Goal: Task Accomplishment & Management: Use online tool/utility

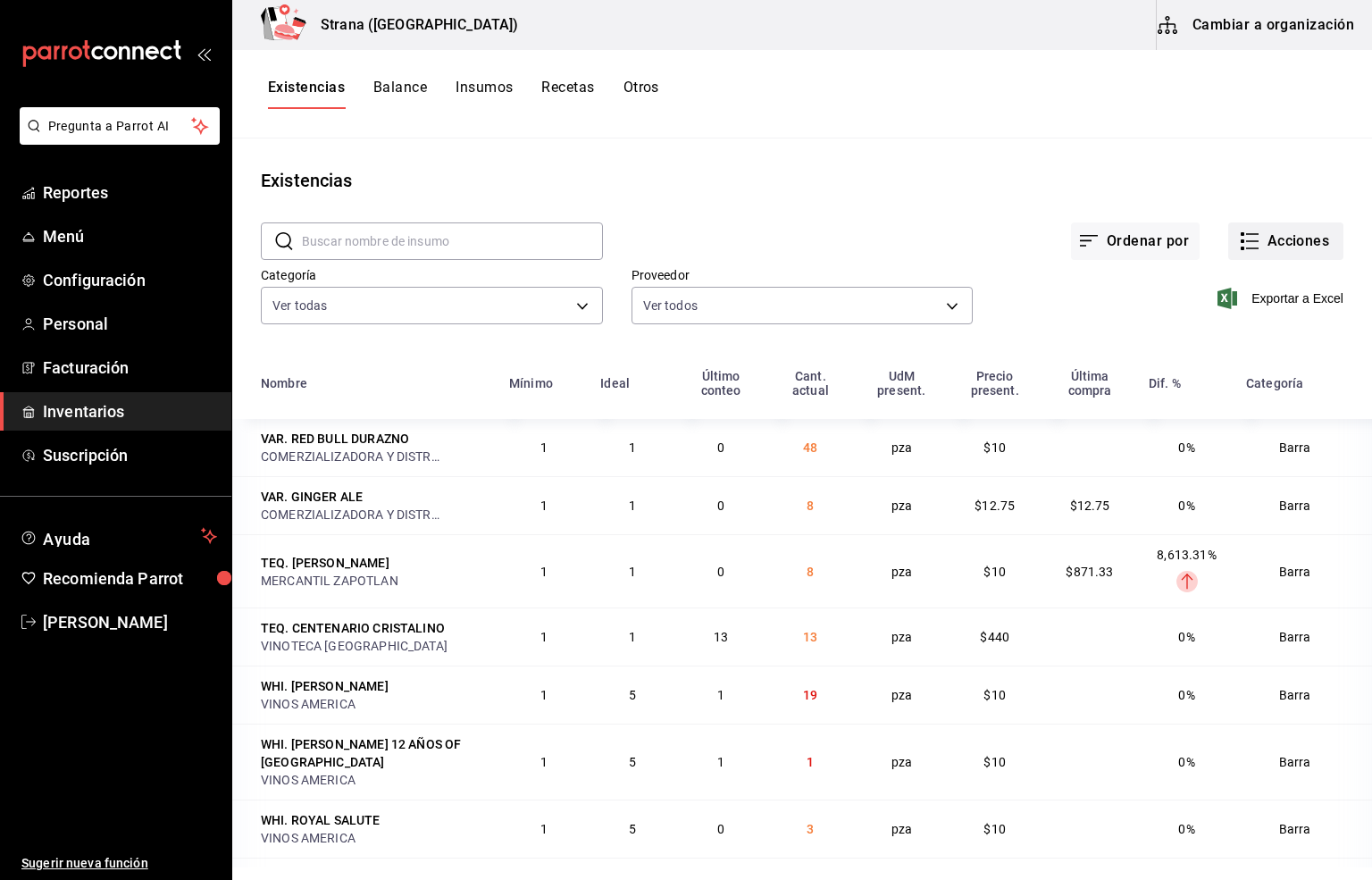
click at [1240, 231] on icon "button" at bounding box center [1250, 241] width 21 height 21
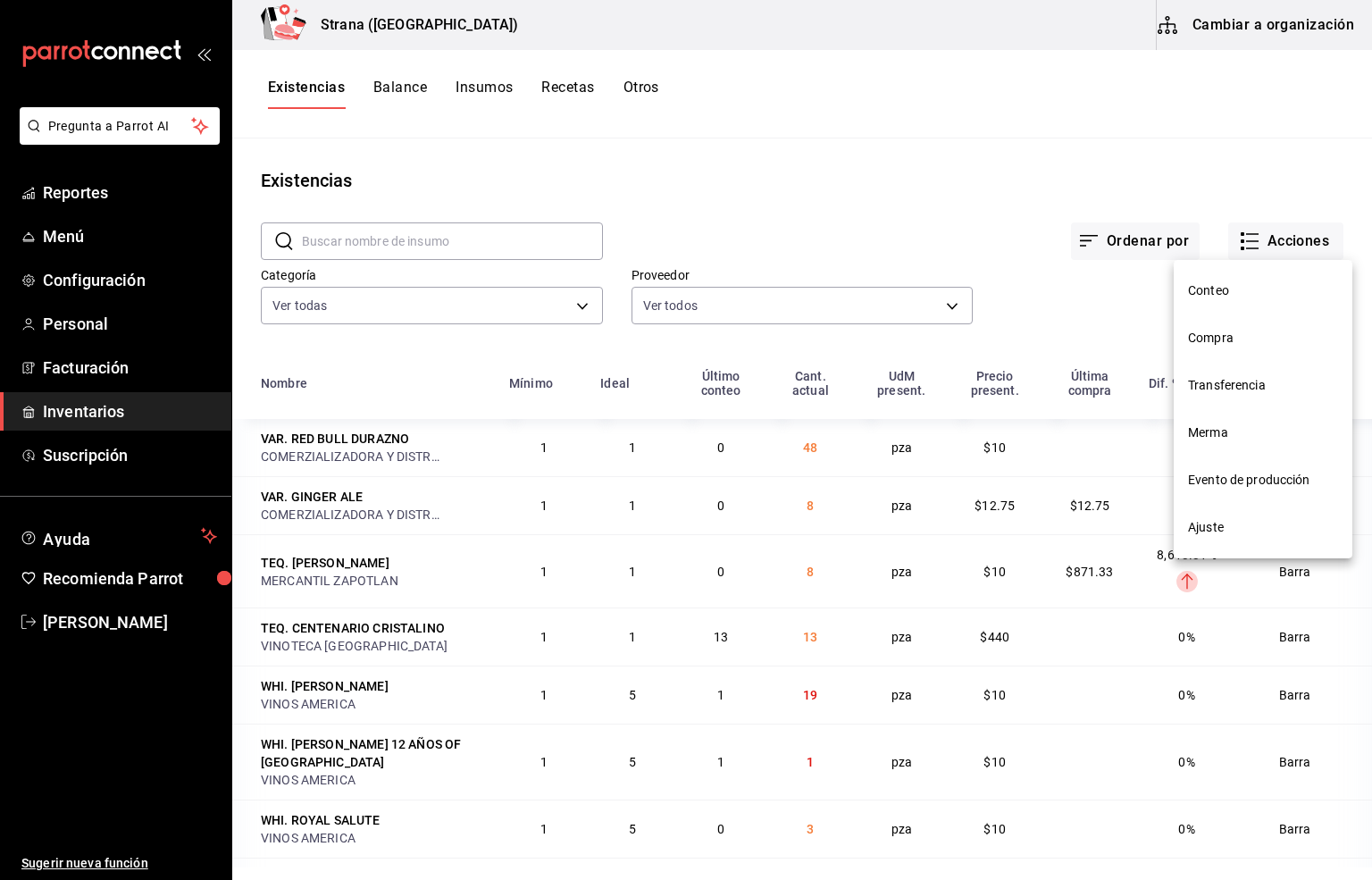
click at [1214, 334] on span "Compra" at bounding box center [1263, 337] width 150 height 18
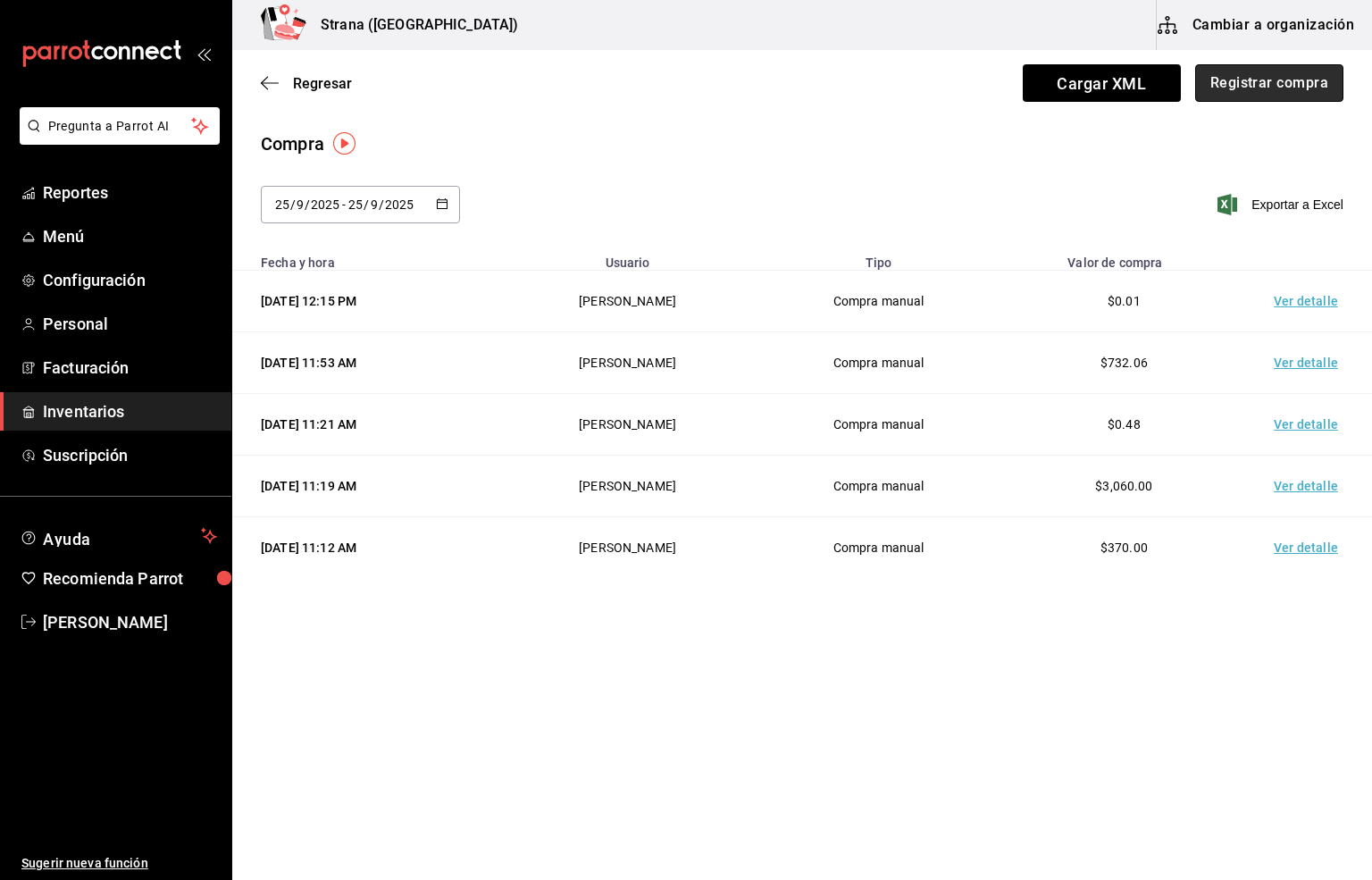
click at [1293, 86] on button "Registrar compra" at bounding box center [1269, 83] width 149 height 38
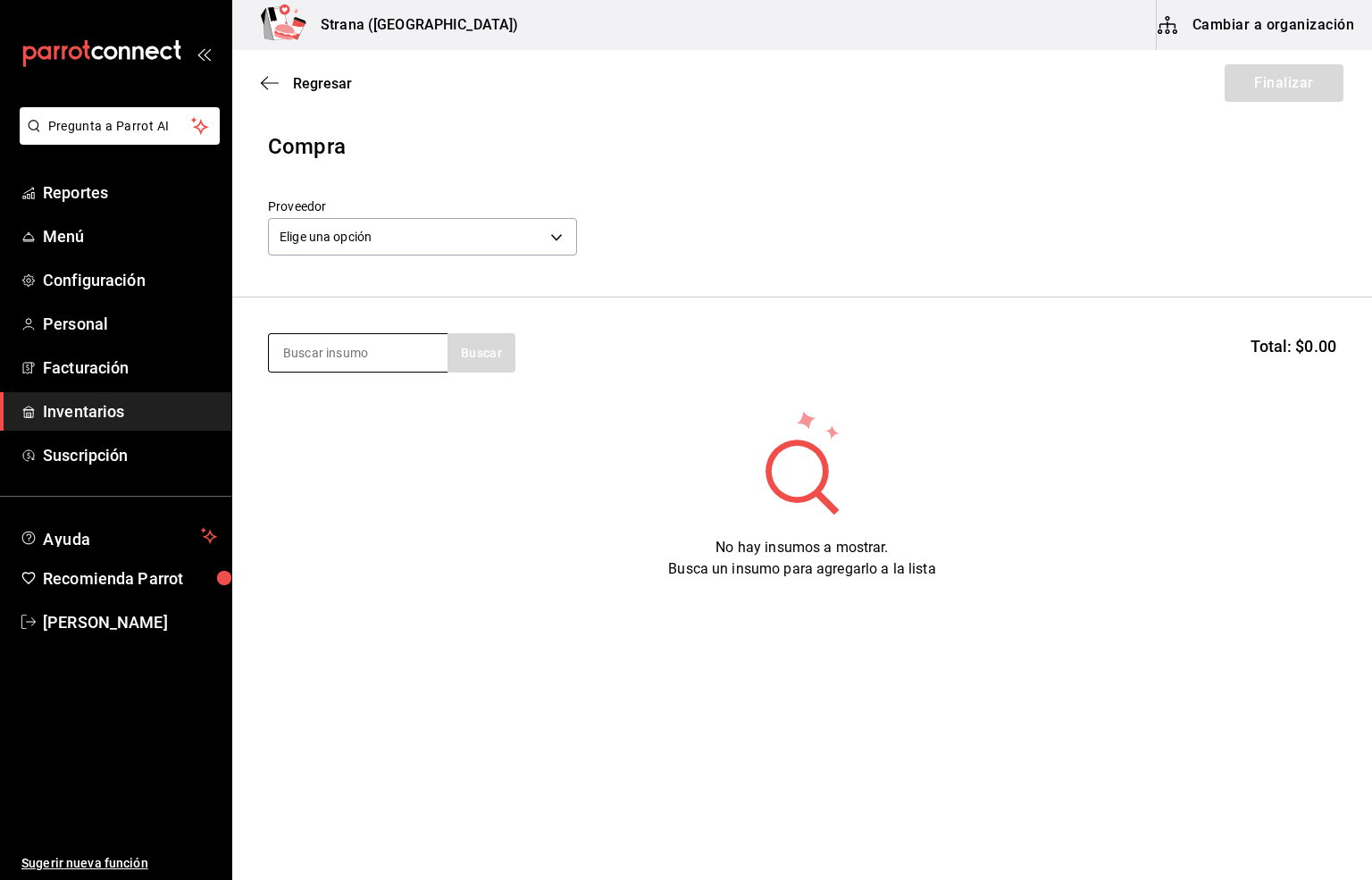
click at [344, 352] on input at bounding box center [359, 353] width 179 height 38
type input "[PERSON_NAME]"
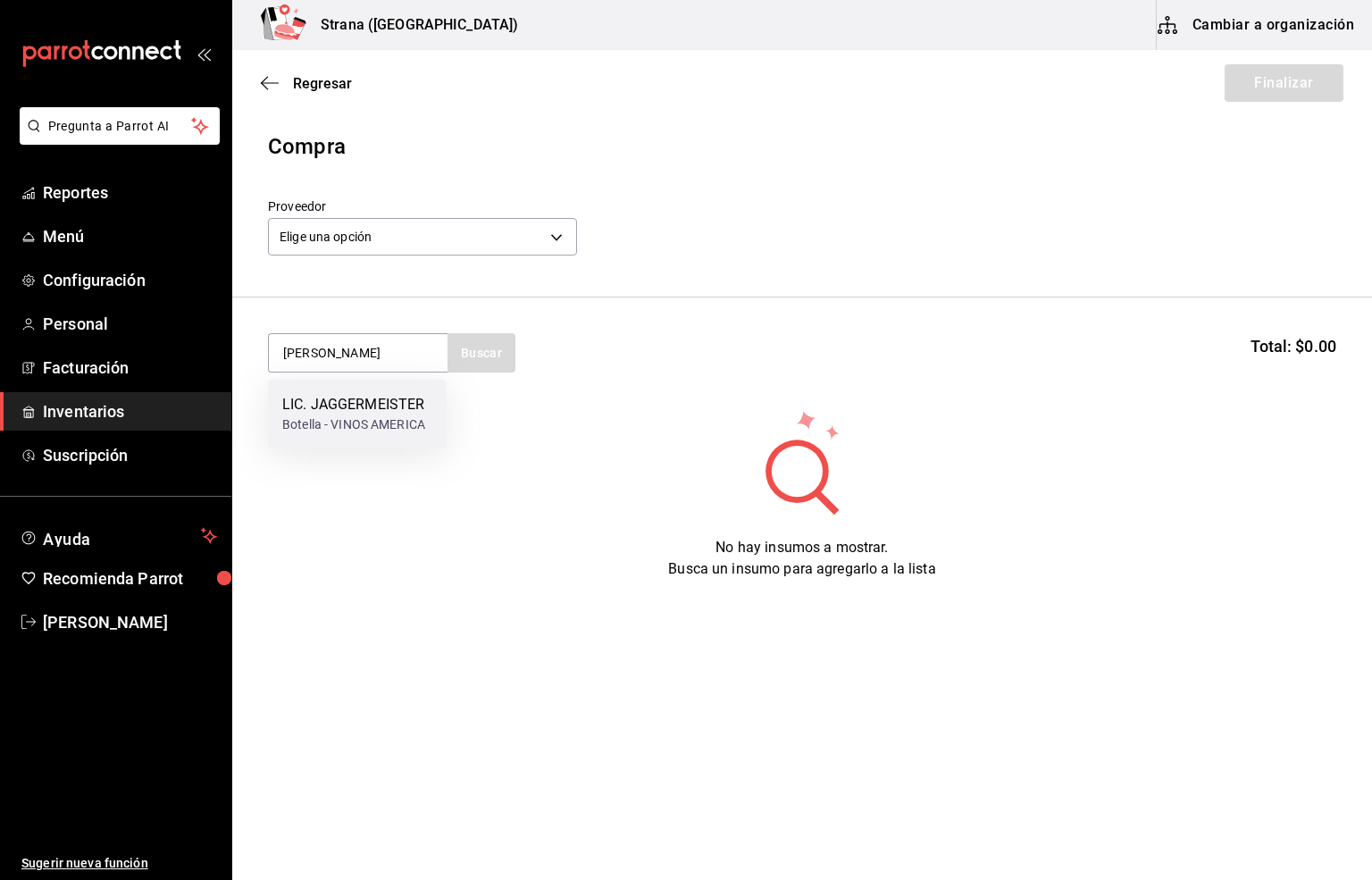
click at [320, 403] on div "LIC. JAGGERMEISTER" at bounding box center [353, 405] width 143 height 21
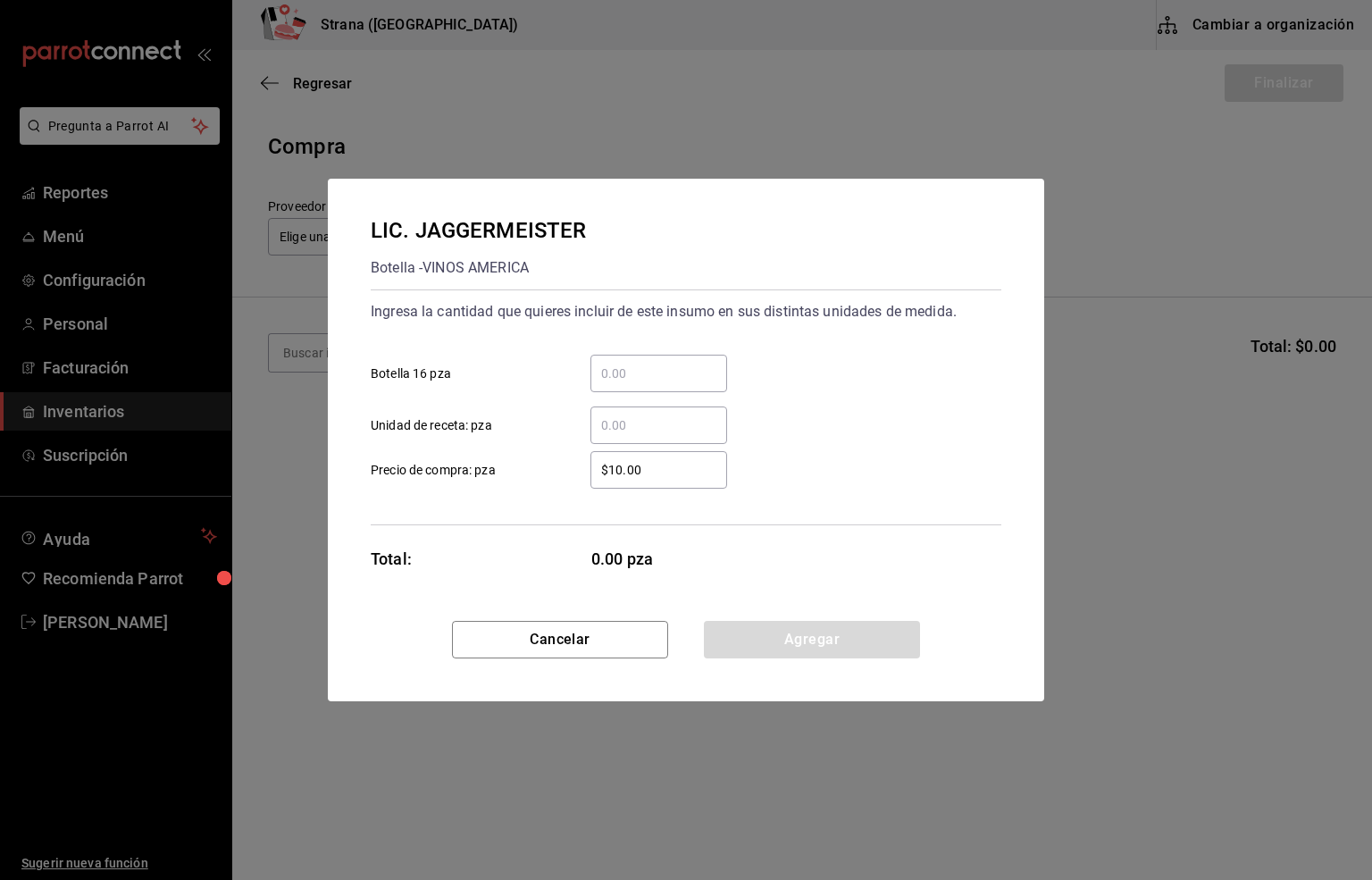
click at [615, 370] on input "​ Botella 16 pza" at bounding box center [658, 373] width 137 height 21
type input "4"
click at [639, 467] on input "$10.00" at bounding box center [658, 470] width 137 height 21
click at [639, 468] on input "$10.00" at bounding box center [658, 470] width 137 height 21
type input "$301.72"
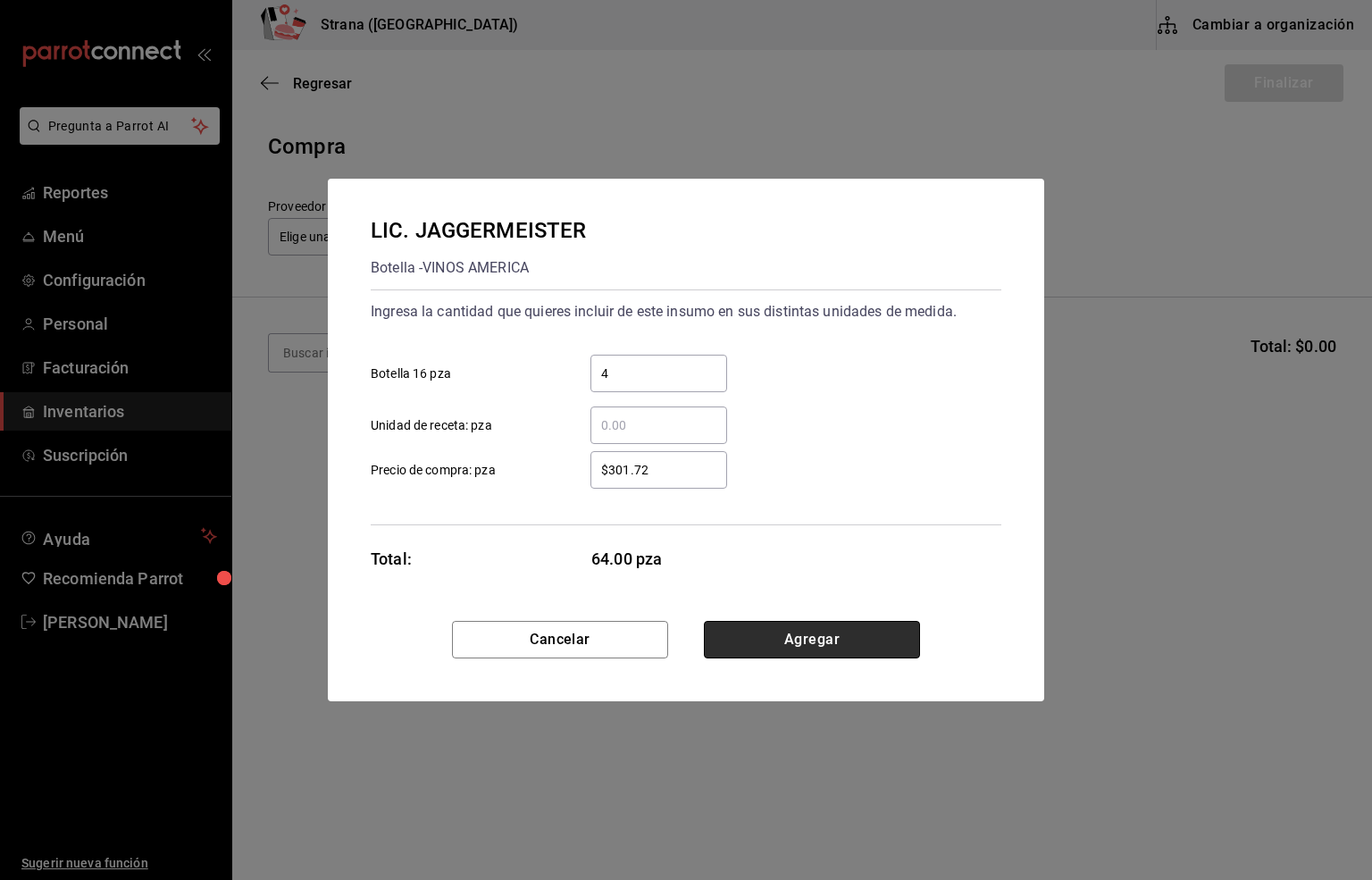
click at [805, 646] on button "Agregar" at bounding box center [812, 640] width 216 height 38
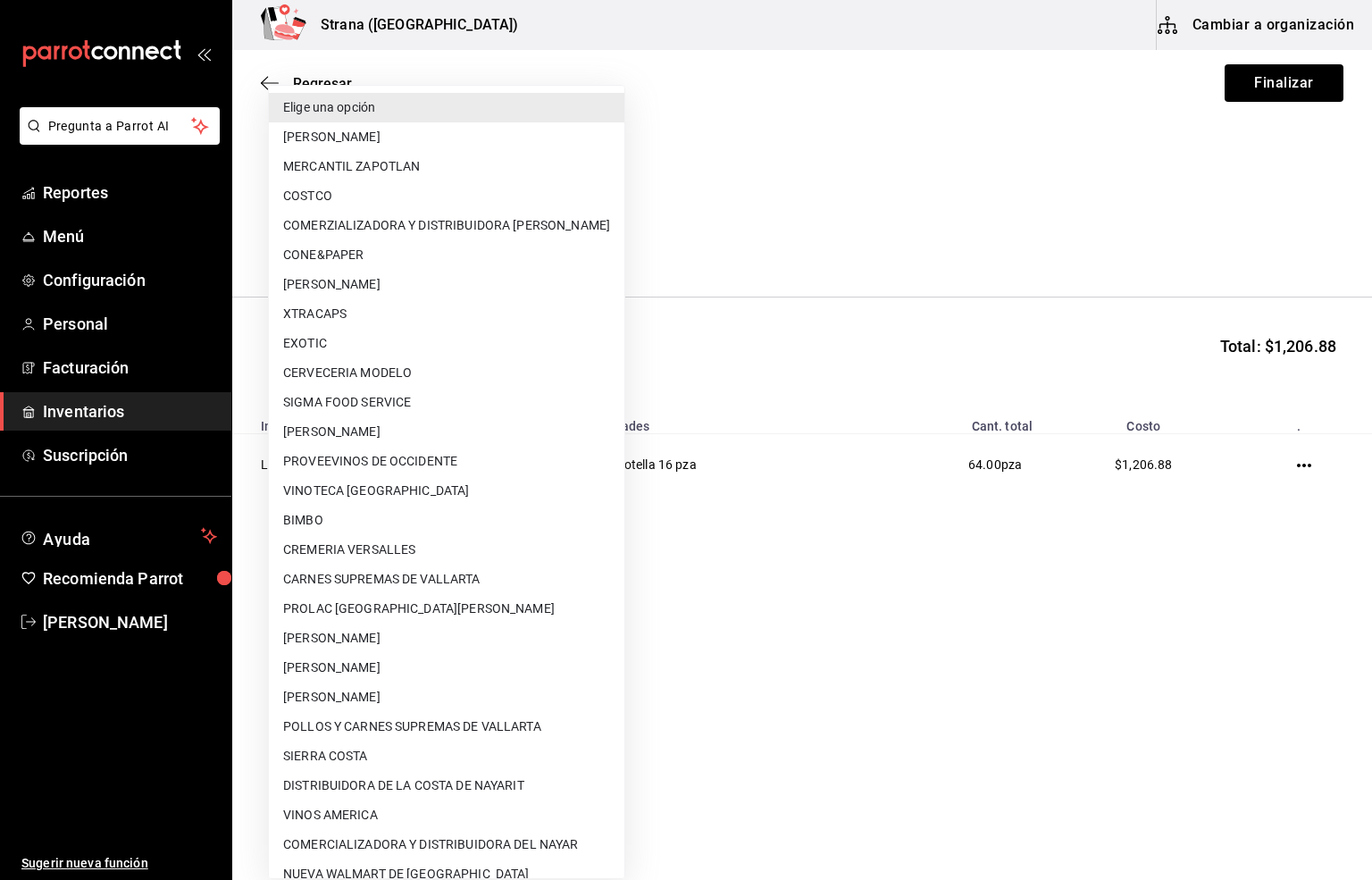
click at [369, 237] on body "Pregunta a Parrot AI Reportes Menú Configuración Personal Facturación Inventari…" at bounding box center [686, 389] width 1372 height 779
click at [336, 160] on li "MERCANTIL ZAPOTLAN" at bounding box center [447, 166] width 356 height 29
type input "9029996a-e7f7-48d6-95f0-e4462486326c"
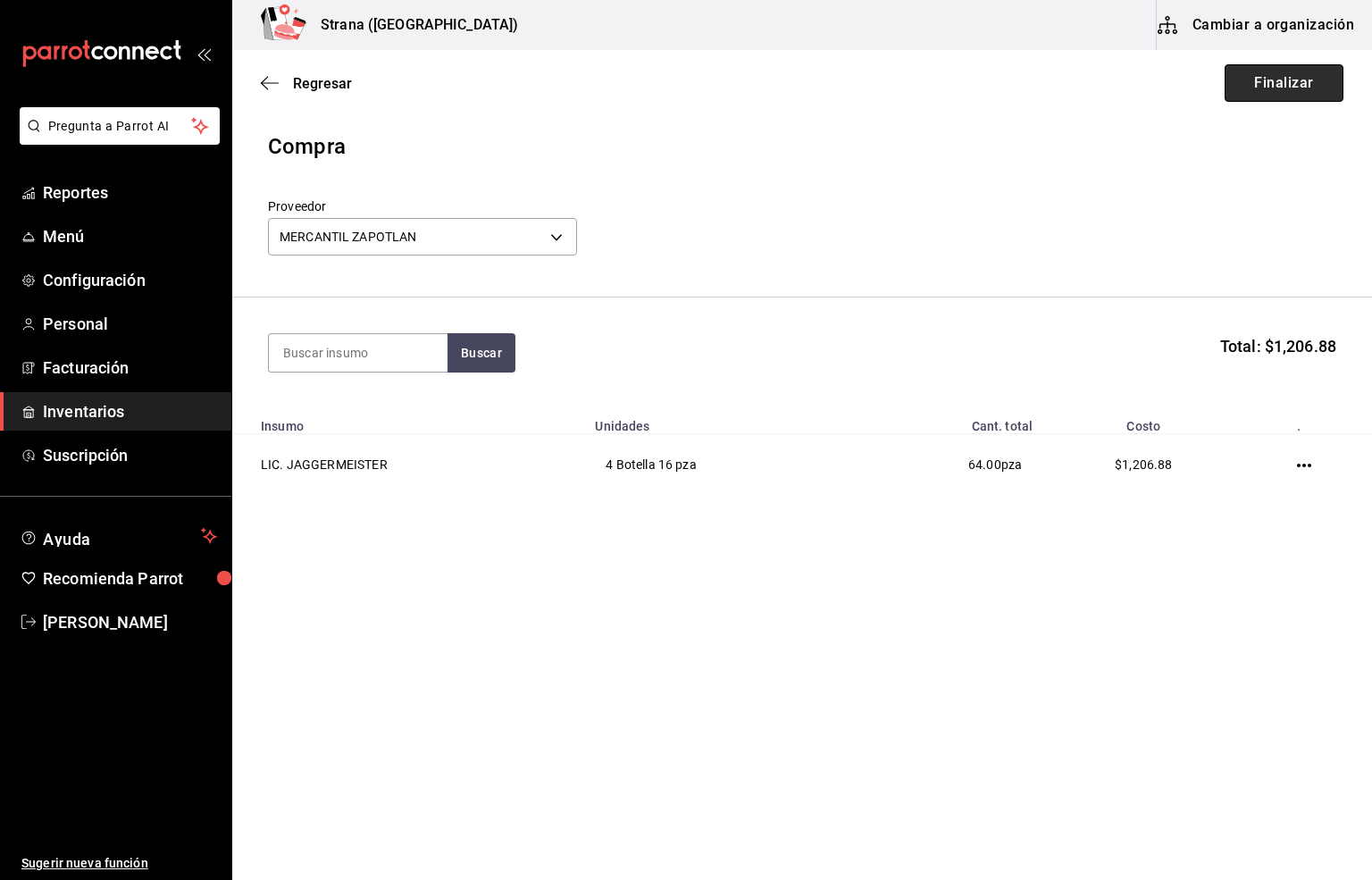
click at [1286, 87] on button "Finalizar" at bounding box center [1284, 83] width 119 height 38
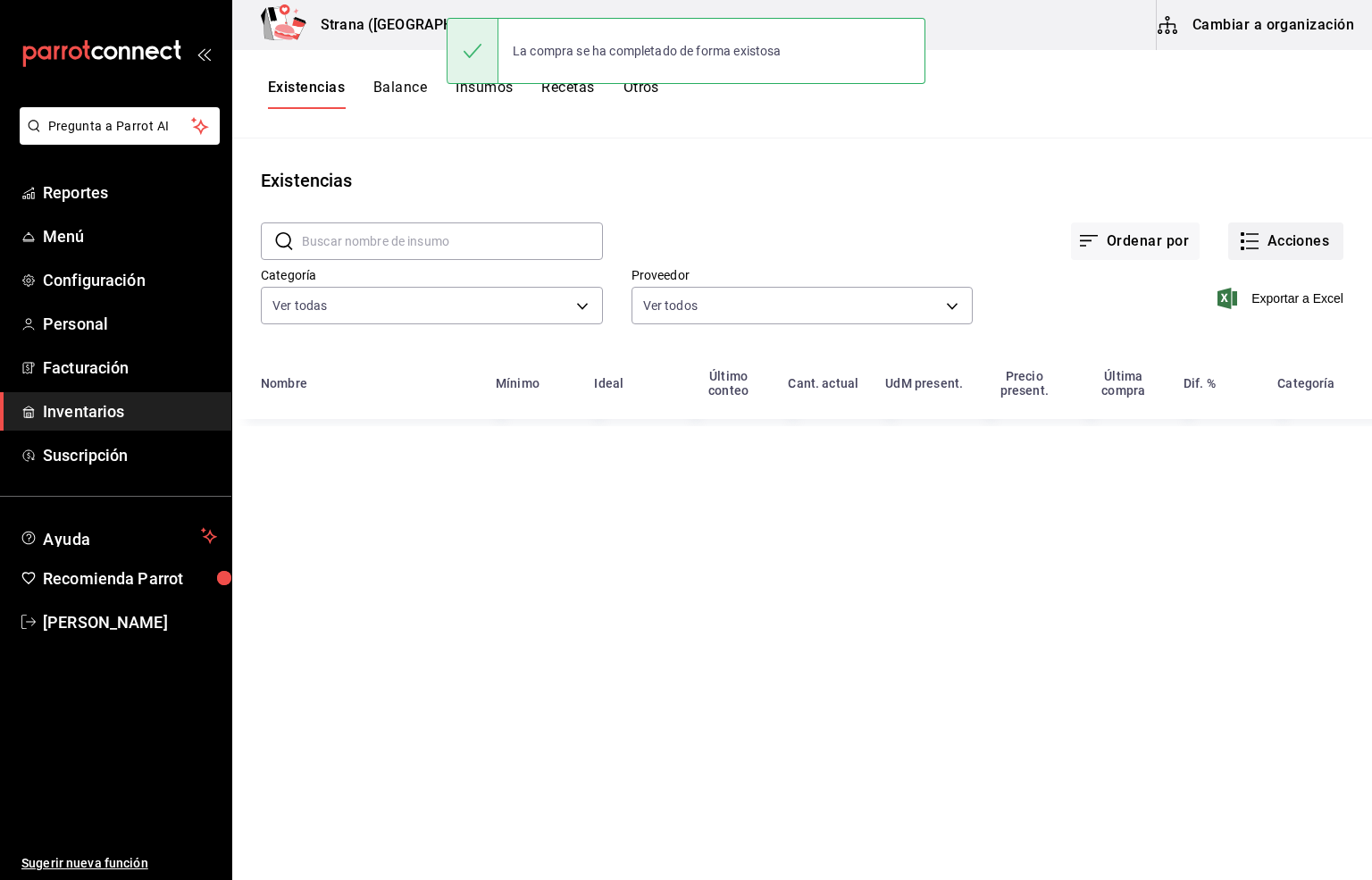
click at [1269, 245] on button "Acciones" at bounding box center [1285, 241] width 116 height 38
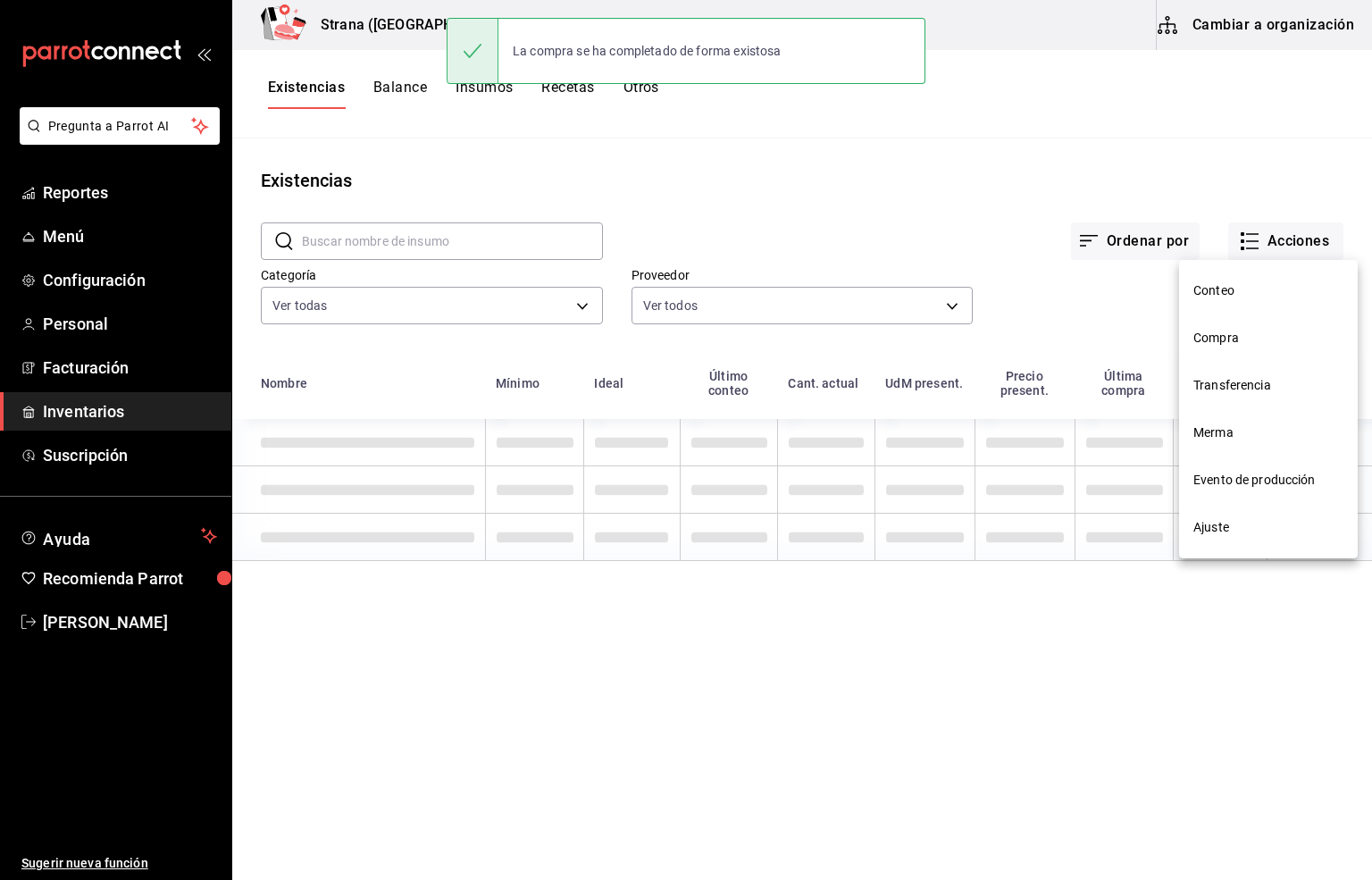
click at [1213, 331] on span "Compra" at bounding box center [1269, 337] width 150 height 18
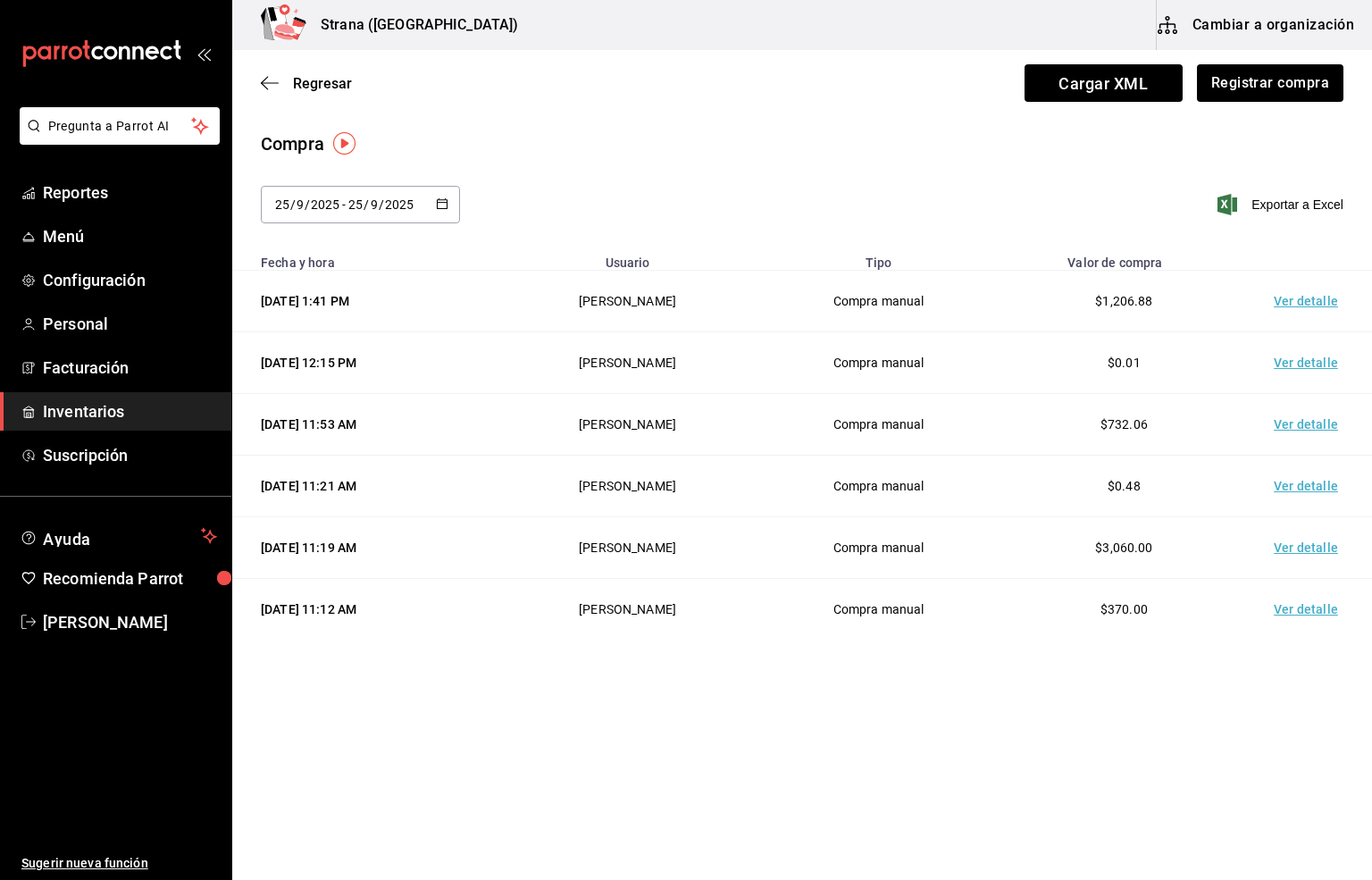
click at [1287, 308] on td "Ver detalle" at bounding box center [1310, 300] width 125 height 61
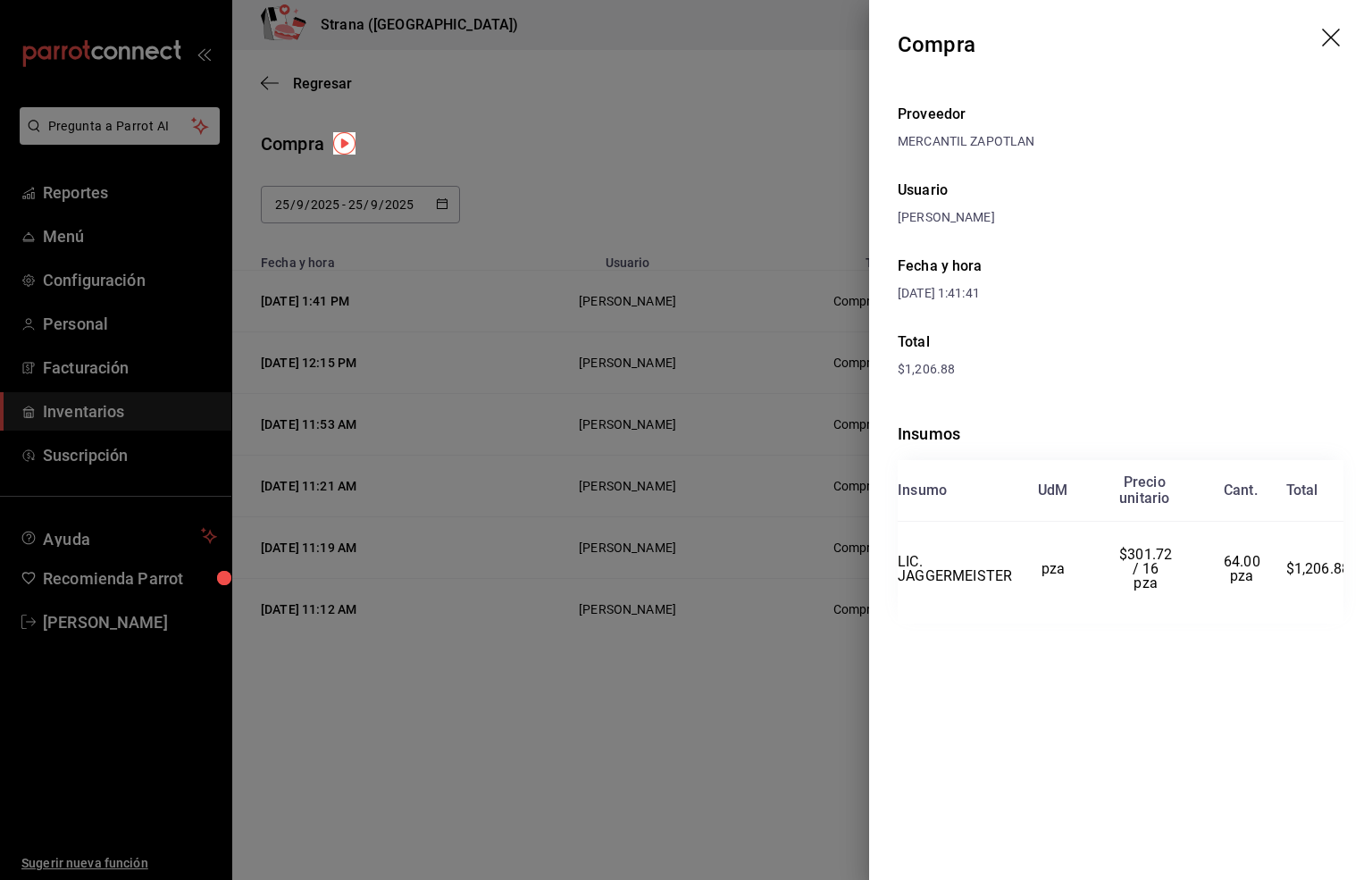
click at [1330, 47] on icon "drag" at bounding box center [1333, 39] width 21 height 21
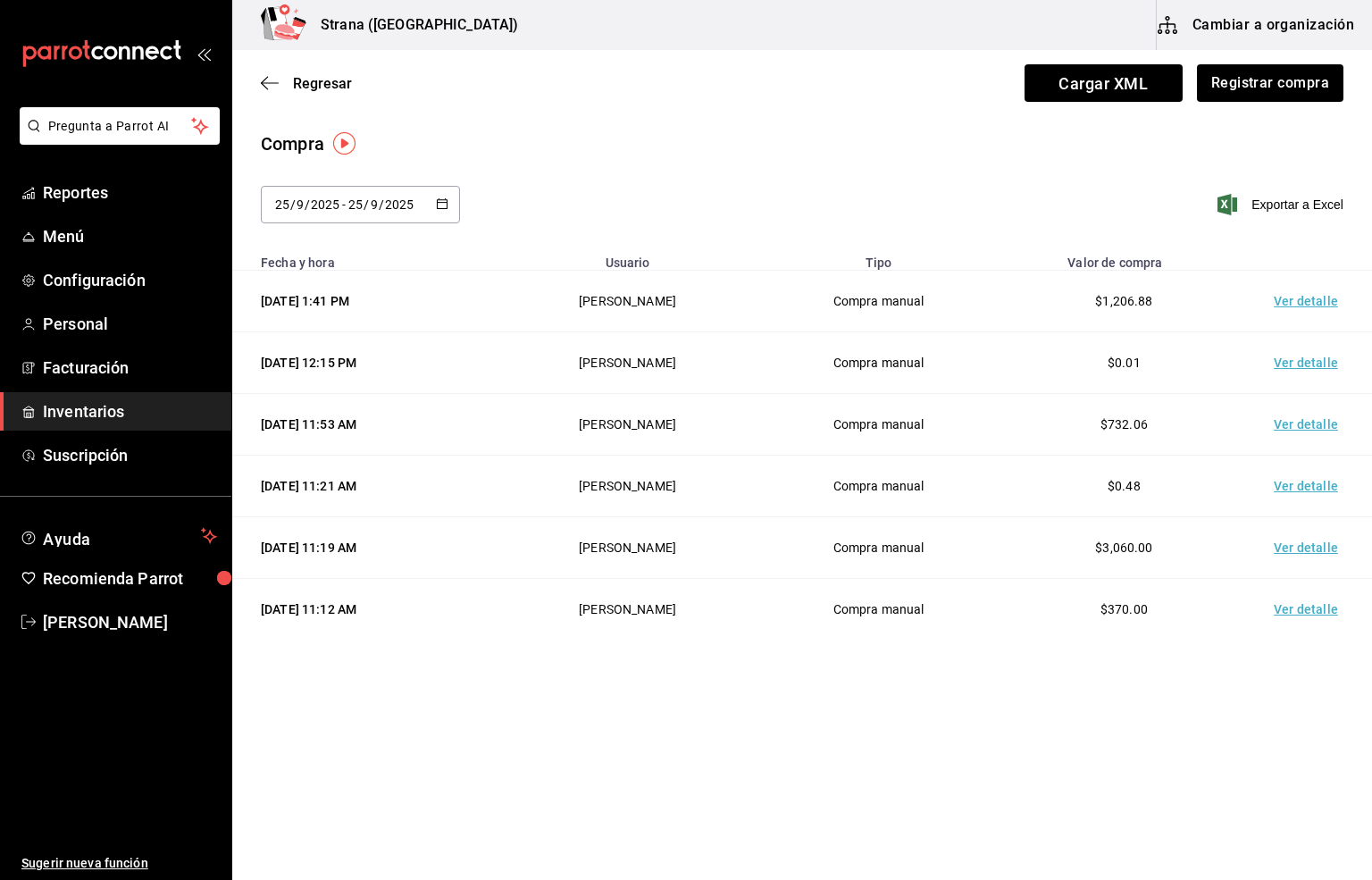
click at [665, 166] on div "Compra [DATE] [DATE] - [DATE] [DATE] Exportar a Excel" at bounding box center [802, 188] width 1141 height 115
click at [646, 130] on div "Compra" at bounding box center [802, 144] width 1083 height 27
click at [333, 78] on span "Regresar" at bounding box center [322, 83] width 59 height 17
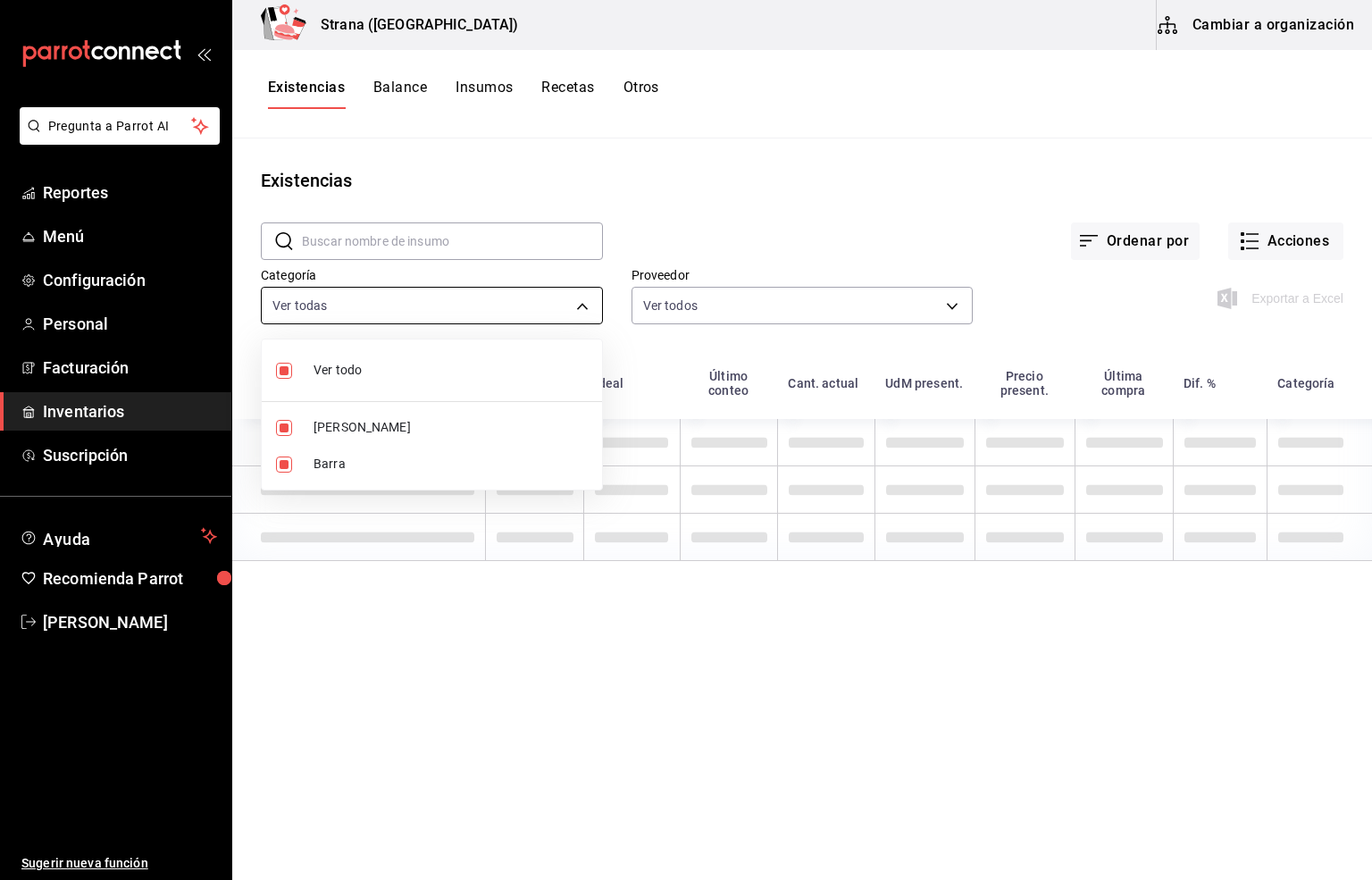
click at [360, 312] on body "Pregunta a Parrot AI Reportes Menú Configuración Personal Facturación Inventari…" at bounding box center [686, 434] width 1372 height 867
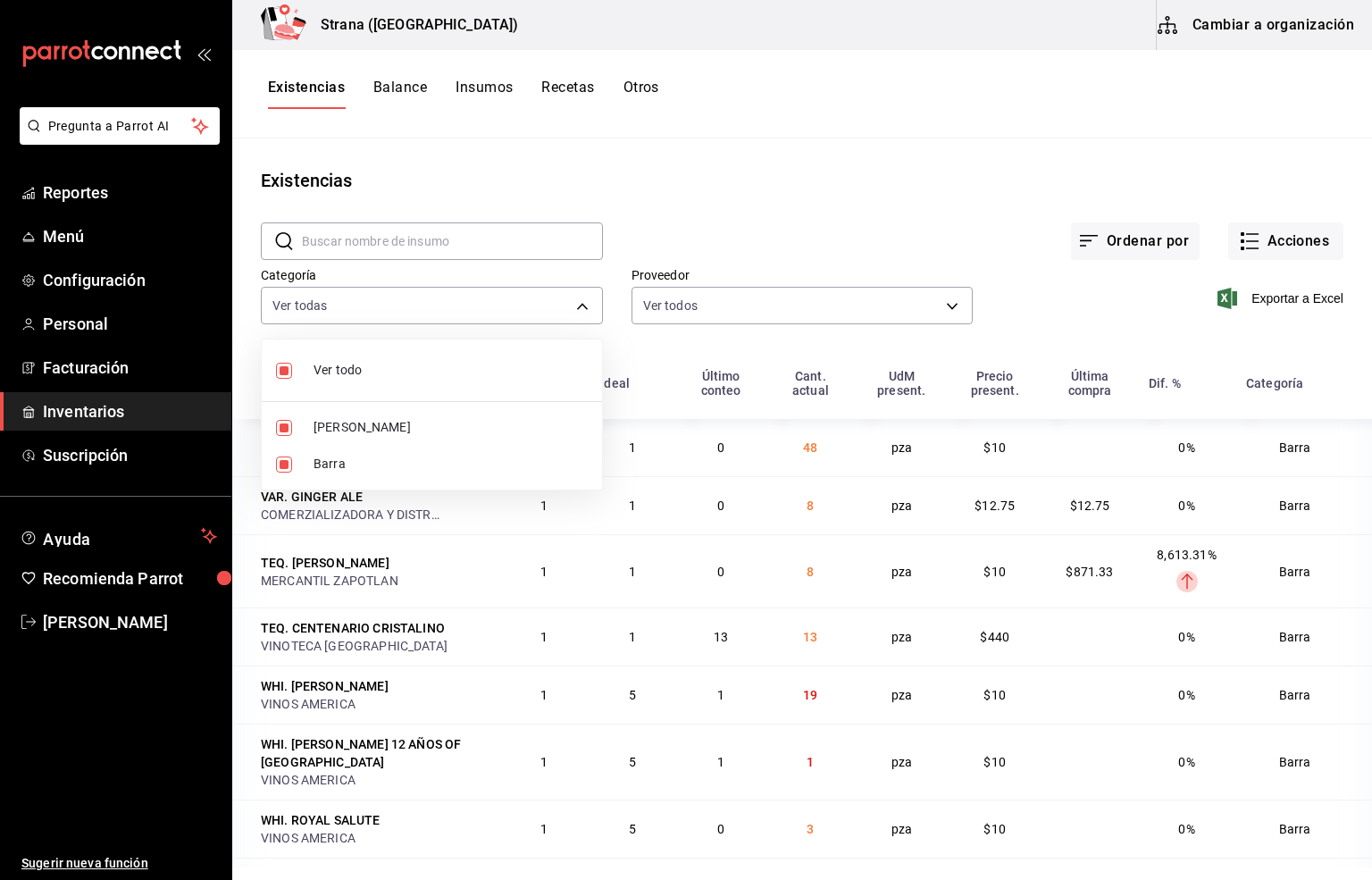
click at [346, 424] on span "[PERSON_NAME]" at bounding box center [451, 427] width 274 height 18
type input "22ec9f2c-e042-44ea-8d53-bf0e1d8c11ed"
checkbox input "false"
click at [328, 88] on div at bounding box center [686, 440] width 1372 height 880
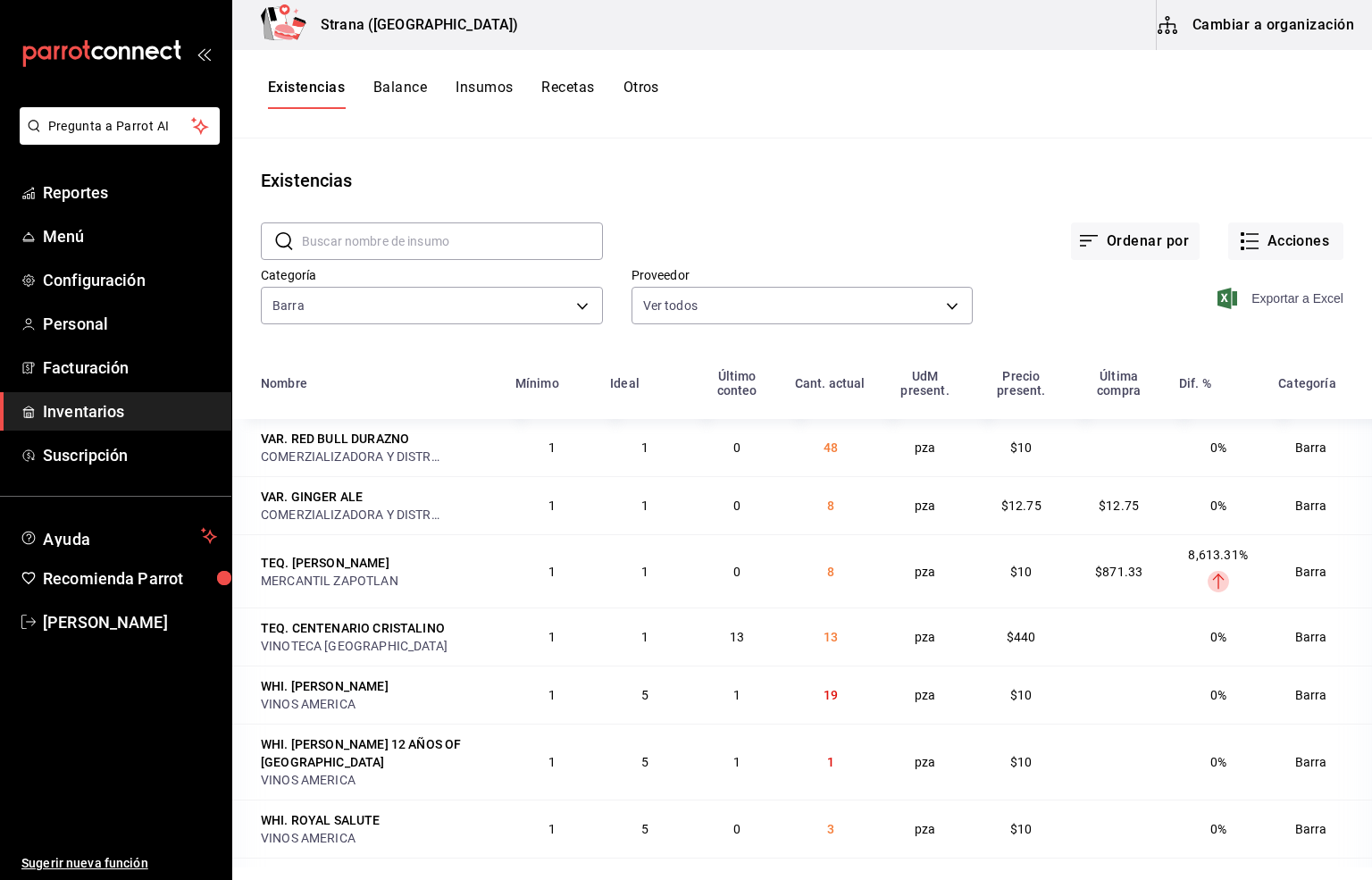
click at [1240, 299] on span "Exportar a Excel" at bounding box center [1283, 299] width 123 height 21
click at [630, 175] on div "Existencias" at bounding box center [802, 181] width 1141 height 27
click at [1260, 244] on button "Acciones" at bounding box center [1285, 241] width 116 height 38
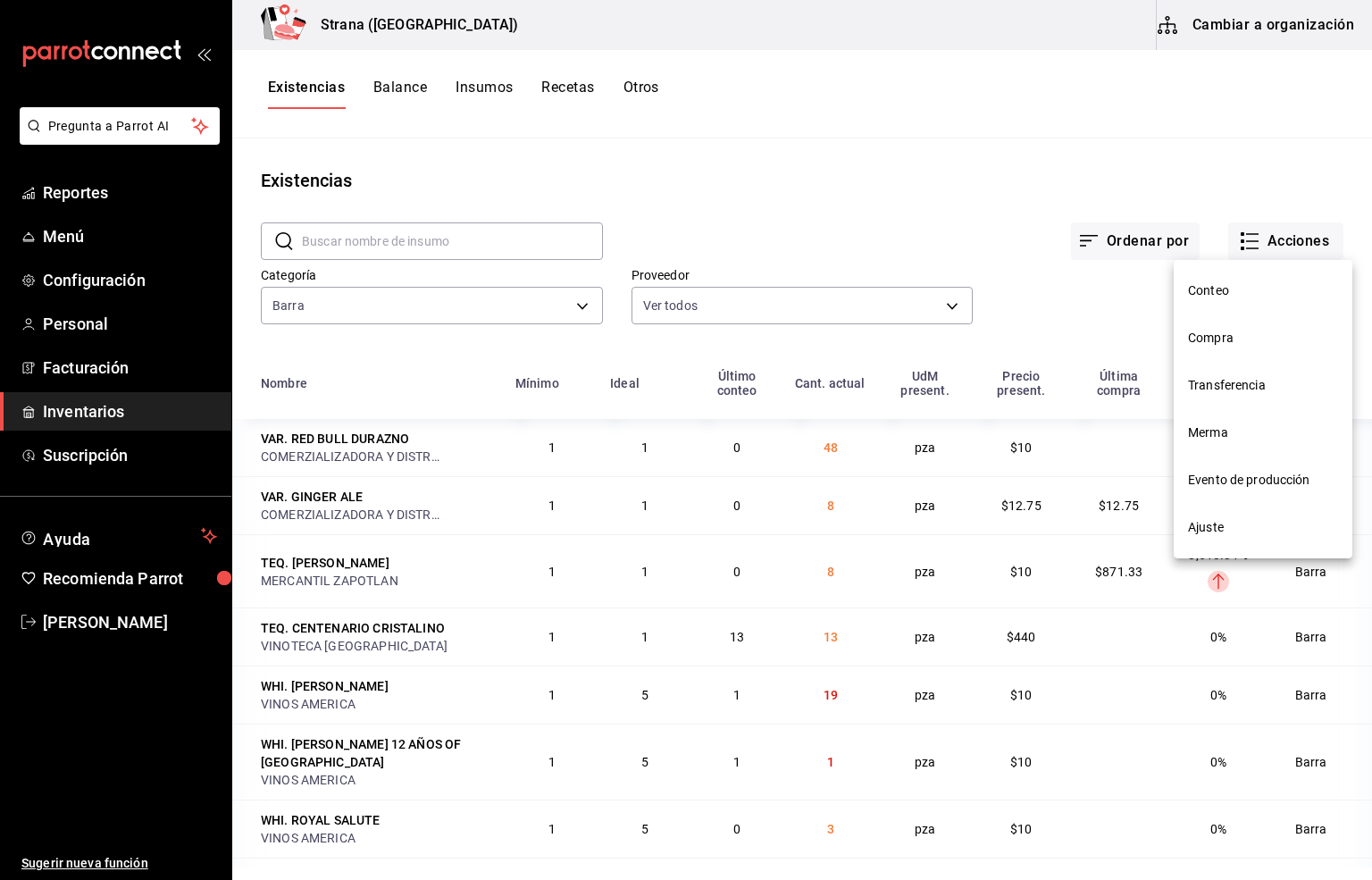
click at [1222, 334] on span "Compra" at bounding box center [1263, 337] width 150 height 18
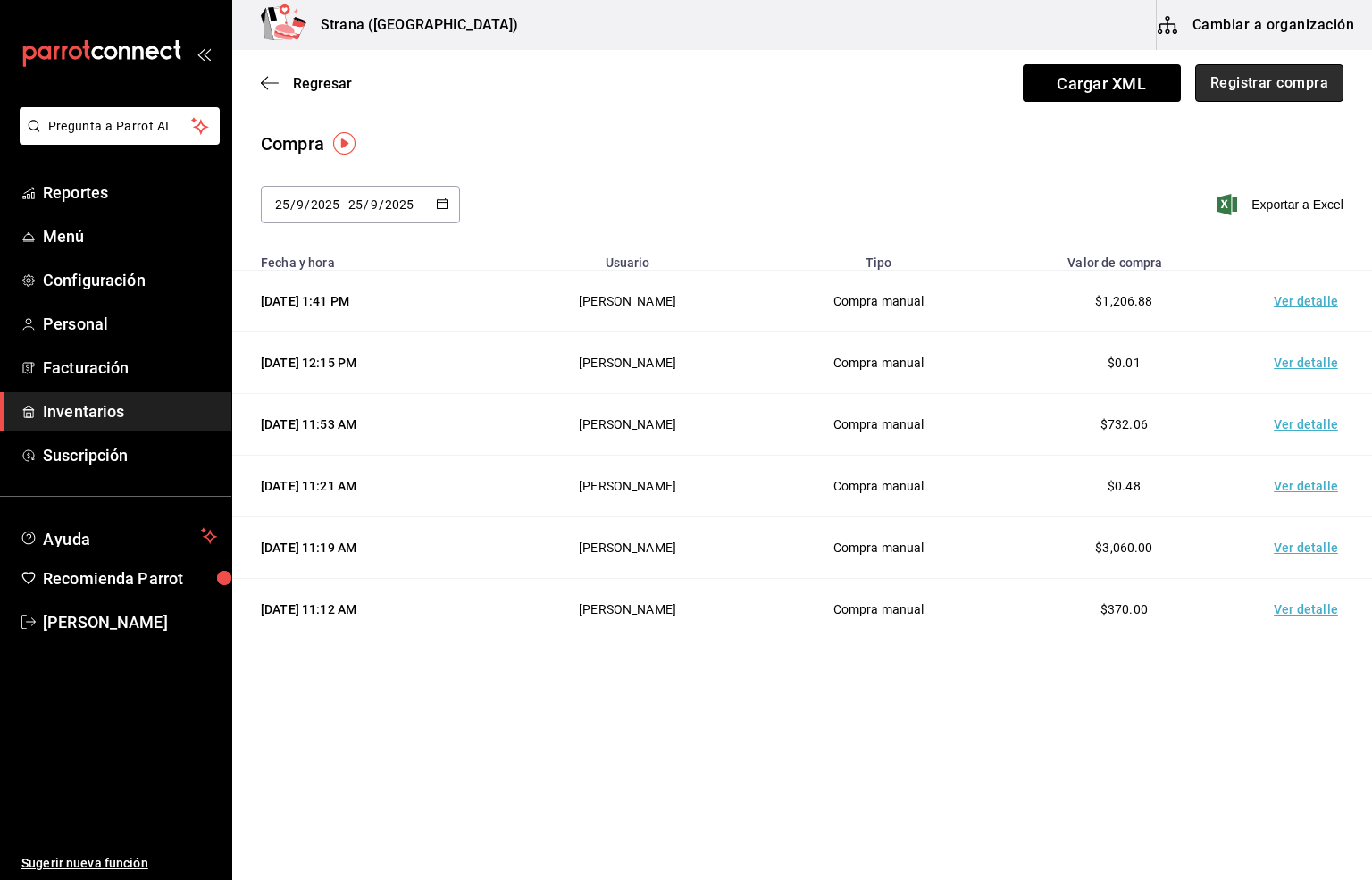
click at [1254, 83] on button "Registrar compra" at bounding box center [1269, 83] width 149 height 38
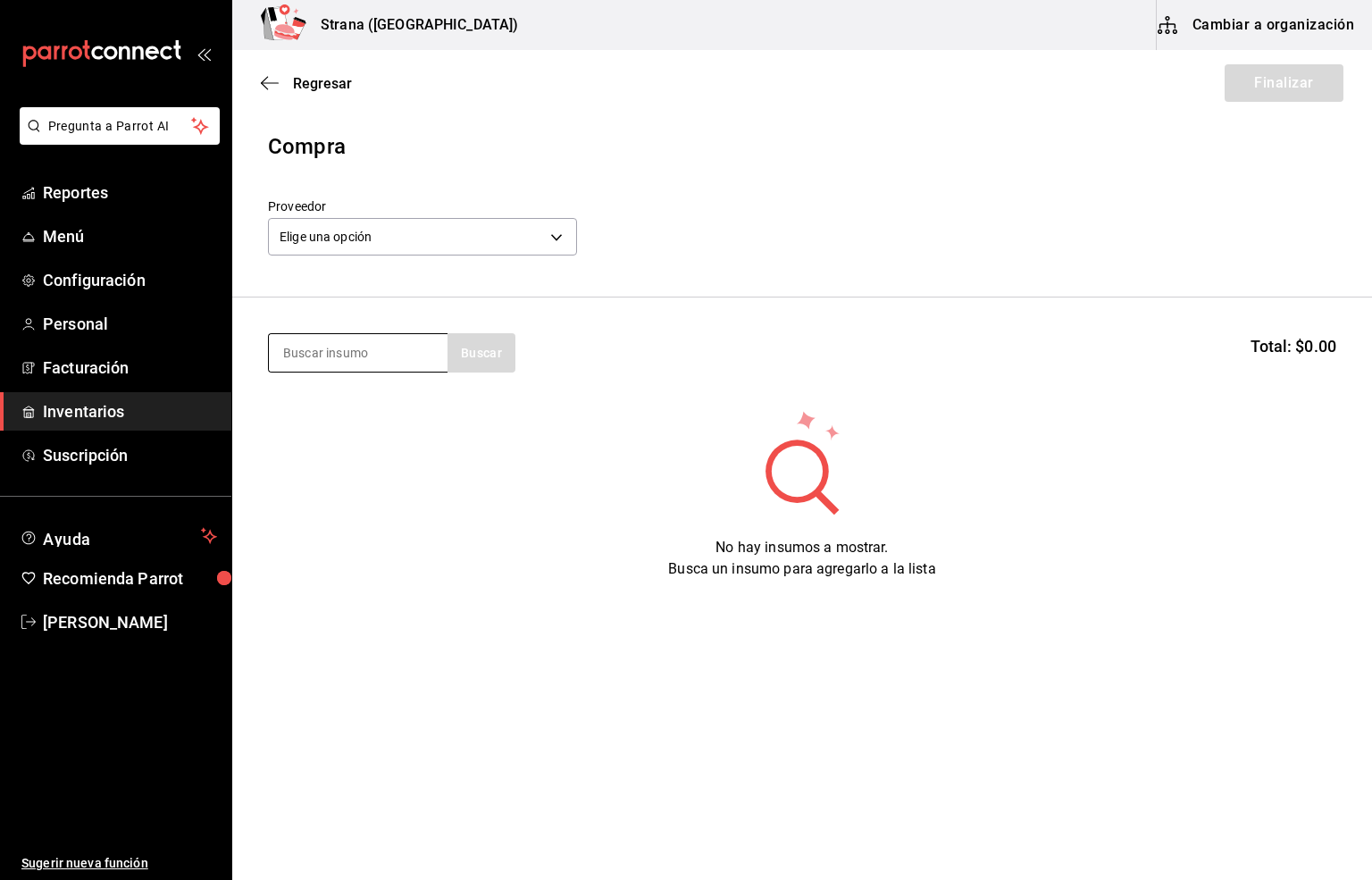
click at [325, 348] on input at bounding box center [359, 353] width 179 height 38
type input "QUESO"
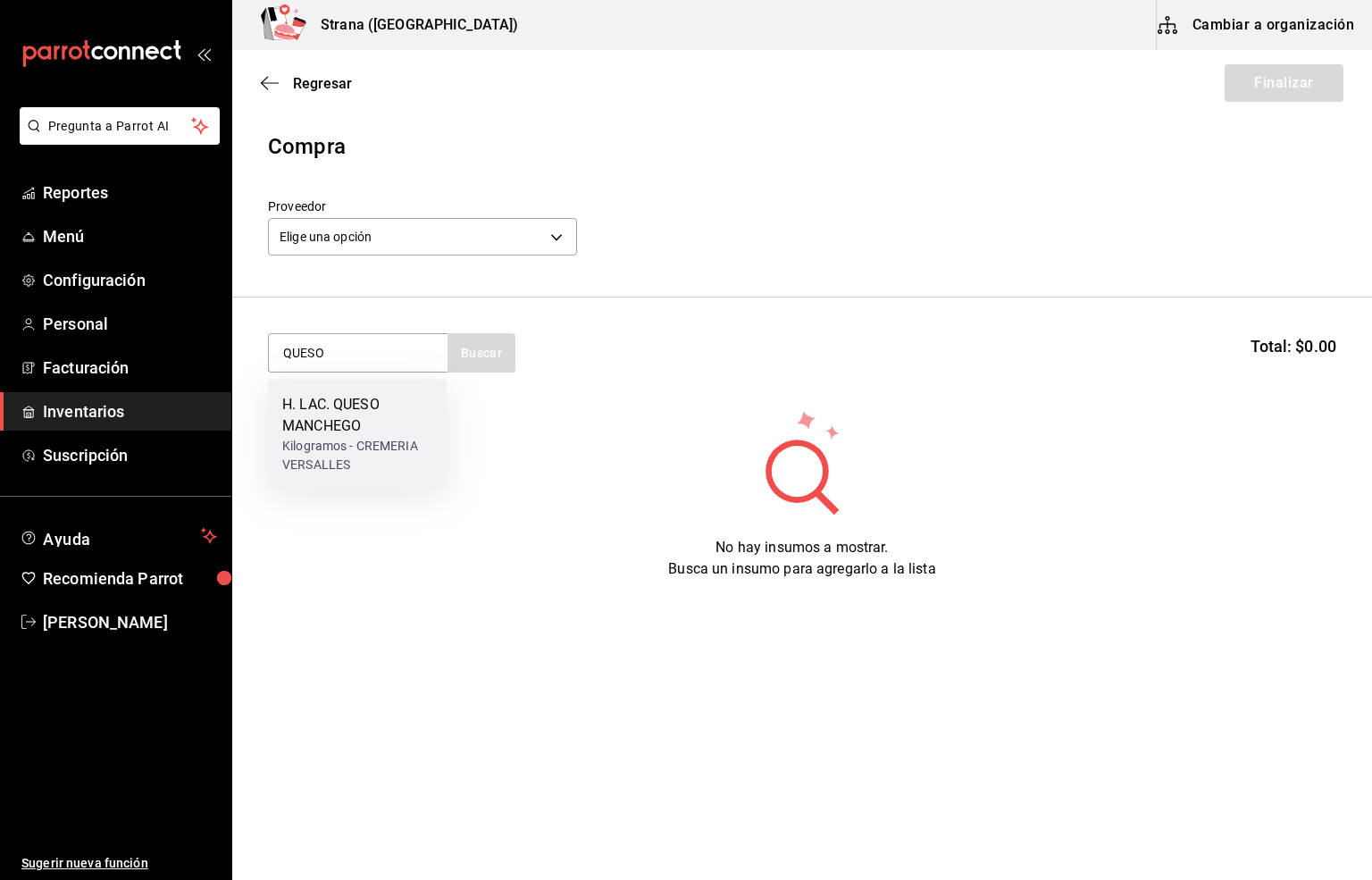
click at [368, 416] on div "H. LAC. QUESO MANCHEGO" at bounding box center [357, 415] width 150 height 43
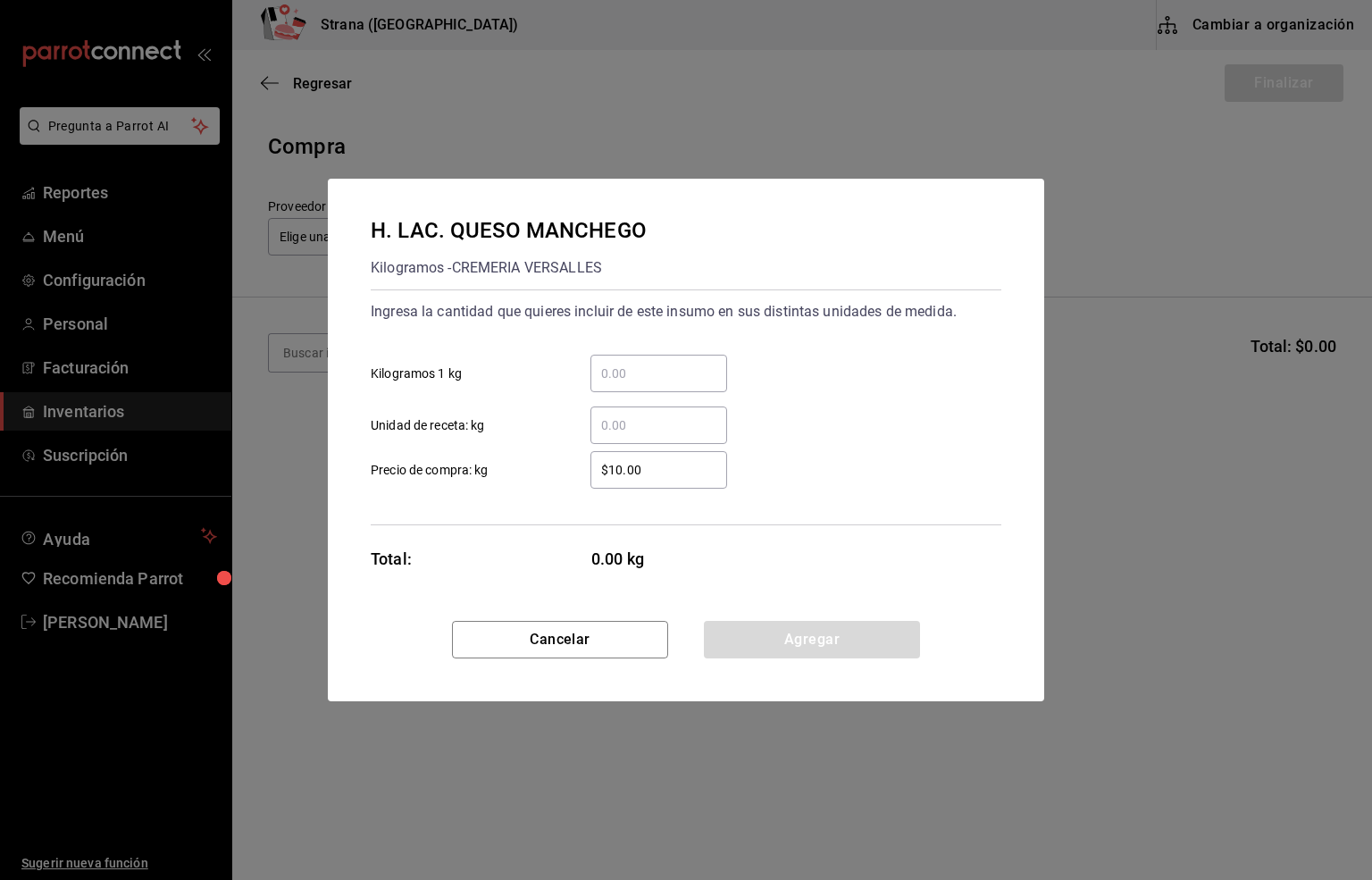
click at [619, 432] on input "​ Unidad de receta: kg" at bounding box center [658, 425] width 137 height 21
type input "4"
click at [652, 473] on input "$10.00" at bounding box center [658, 470] width 137 height 21
type input "$184.70"
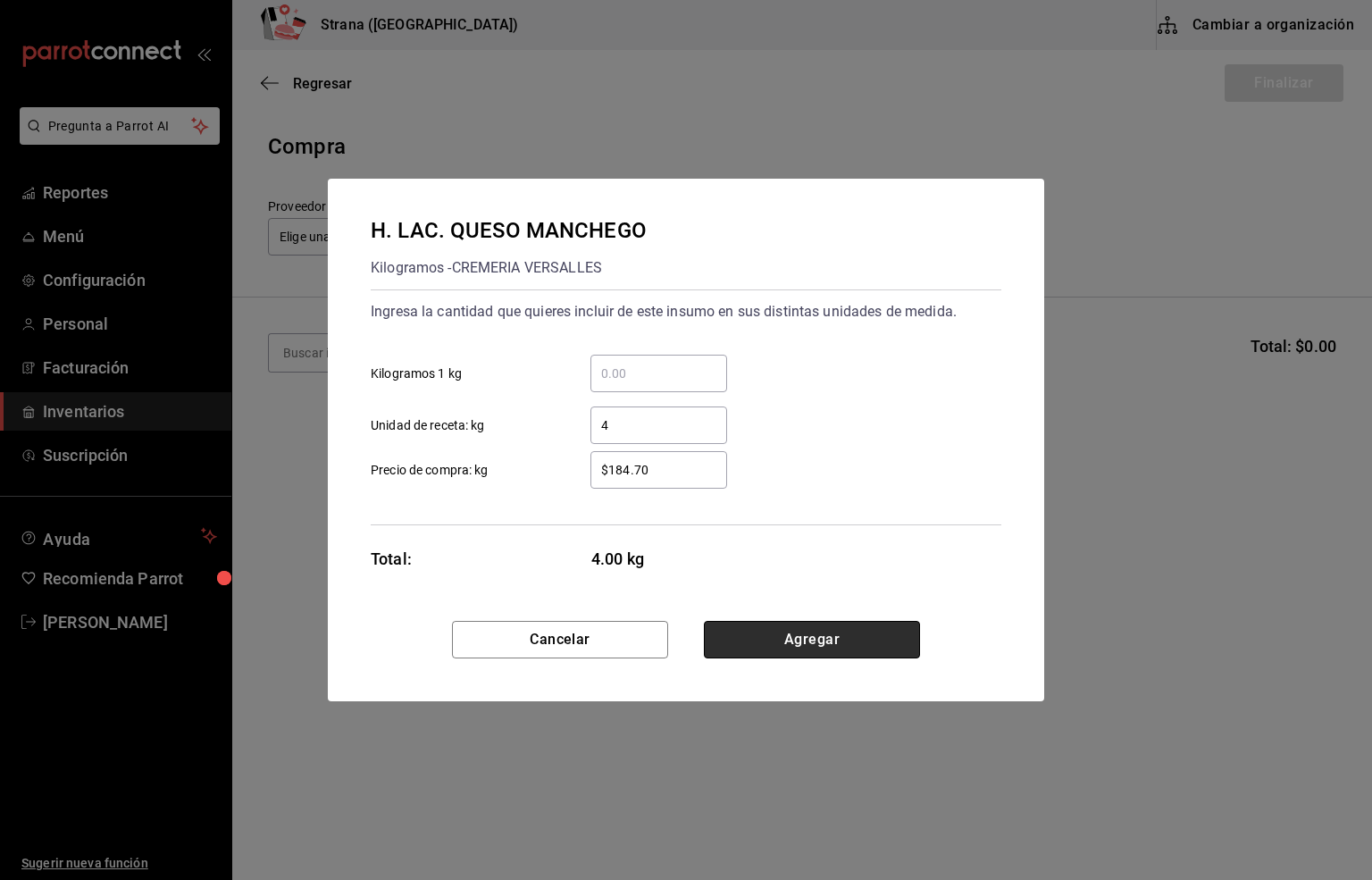
click at [772, 635] on button "Agregar" at bounding box center [812, 640] width 216 height 38
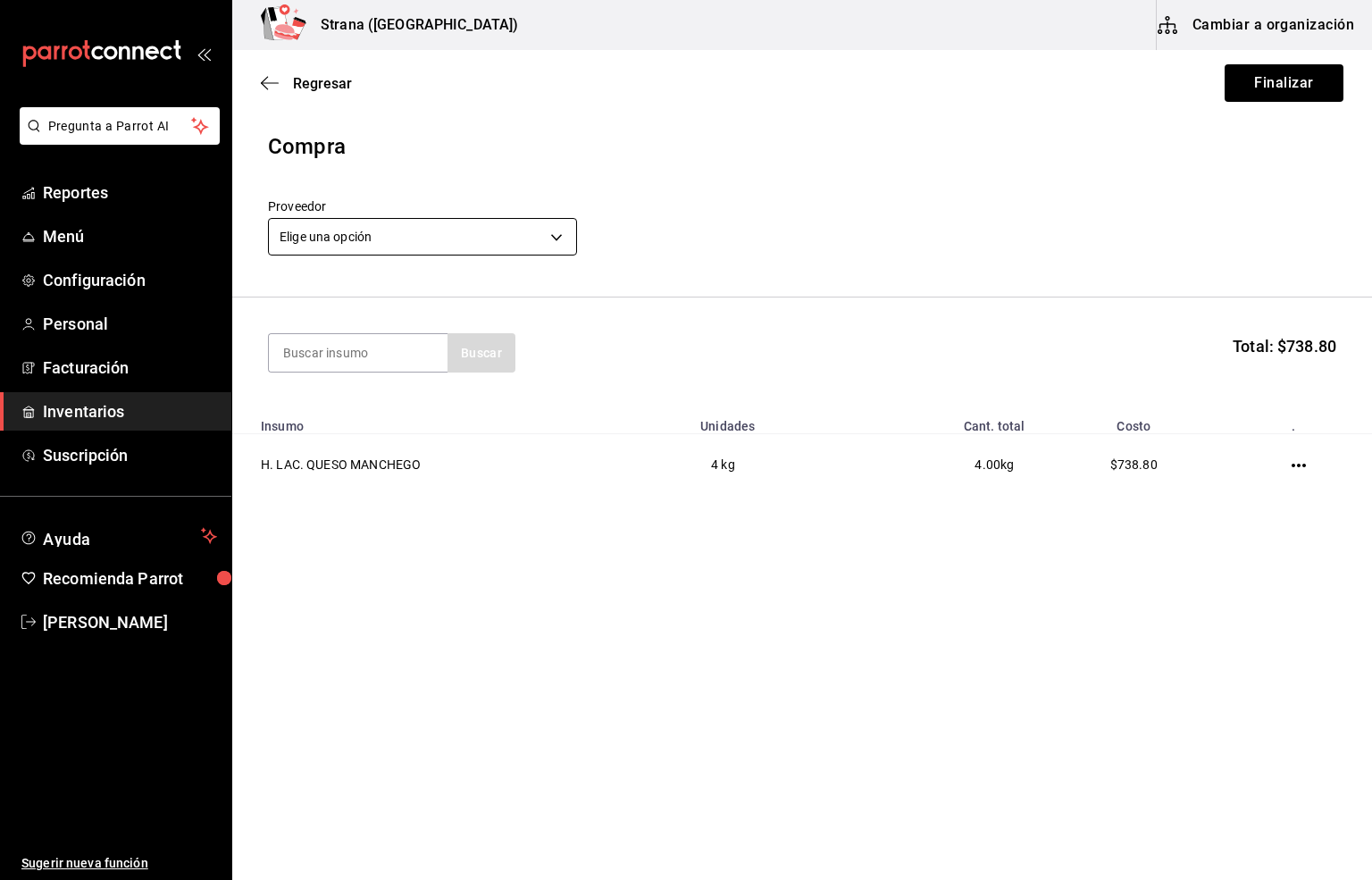
click at [392, 239] on body "Pregunta a Parrot AI Reportes Menú Configuración Personal Facturación Inventari…" at bounding box center [686, 389] width 1372 height 779
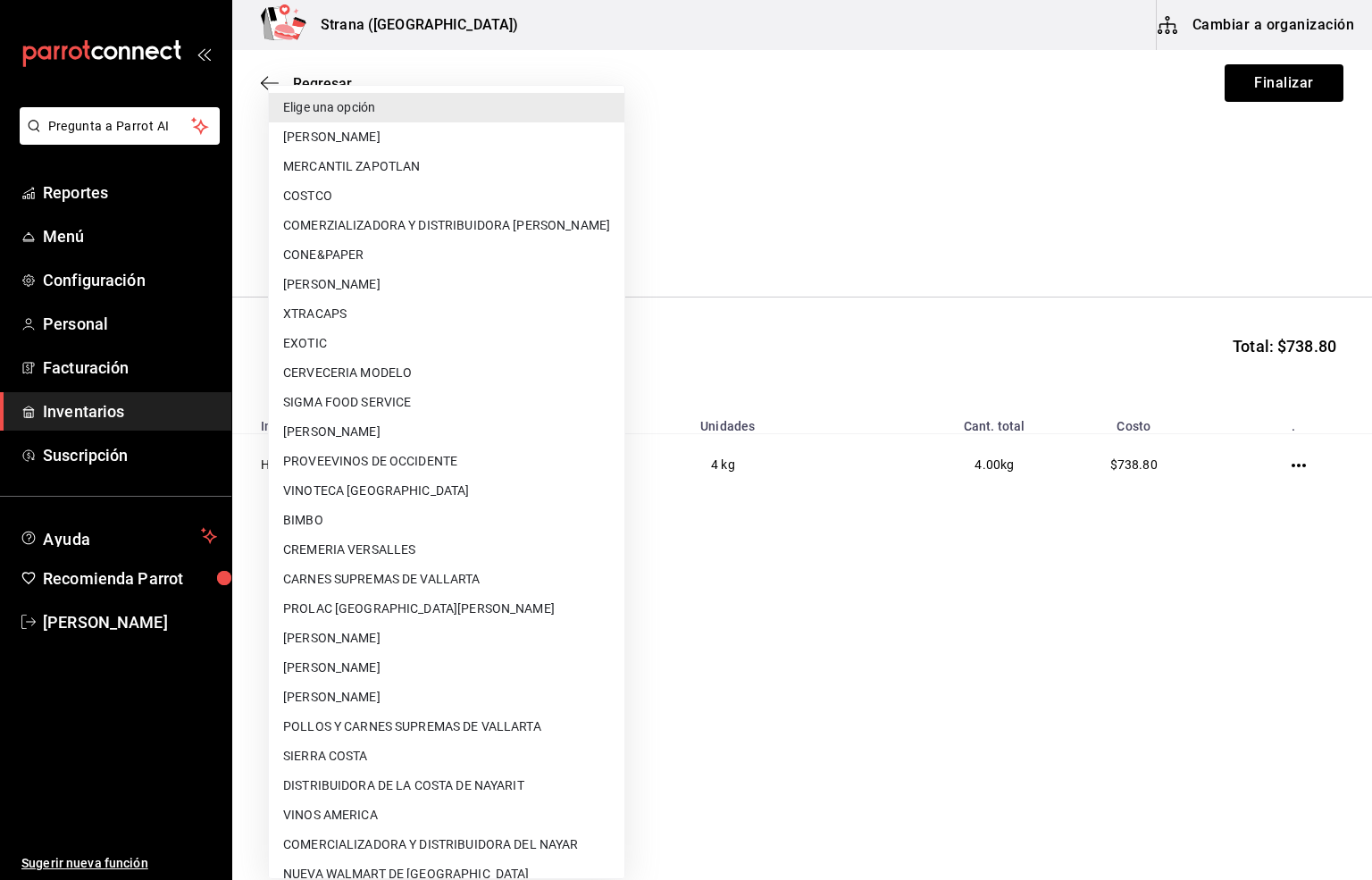
click at [363, 537] on li "CREMERIA VERSALLES" at bounding box center [447, 549] width 356 height 29
type input "1130618b-accf-47e3-b291-939b3b98a1a6"
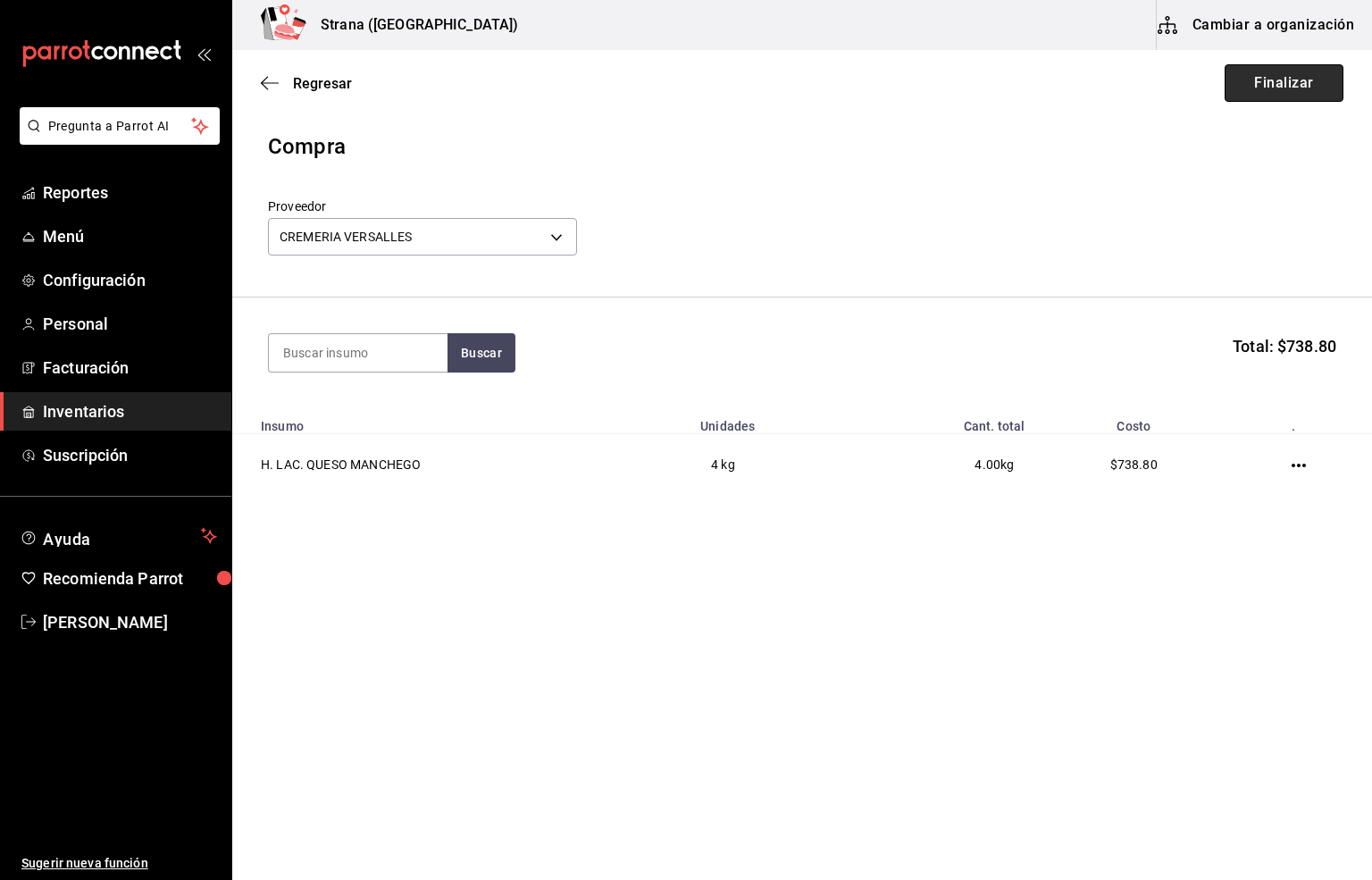
click at [1261, 87] on button "Finalizar" at bounding box center [1284, 83] width 119 height 38
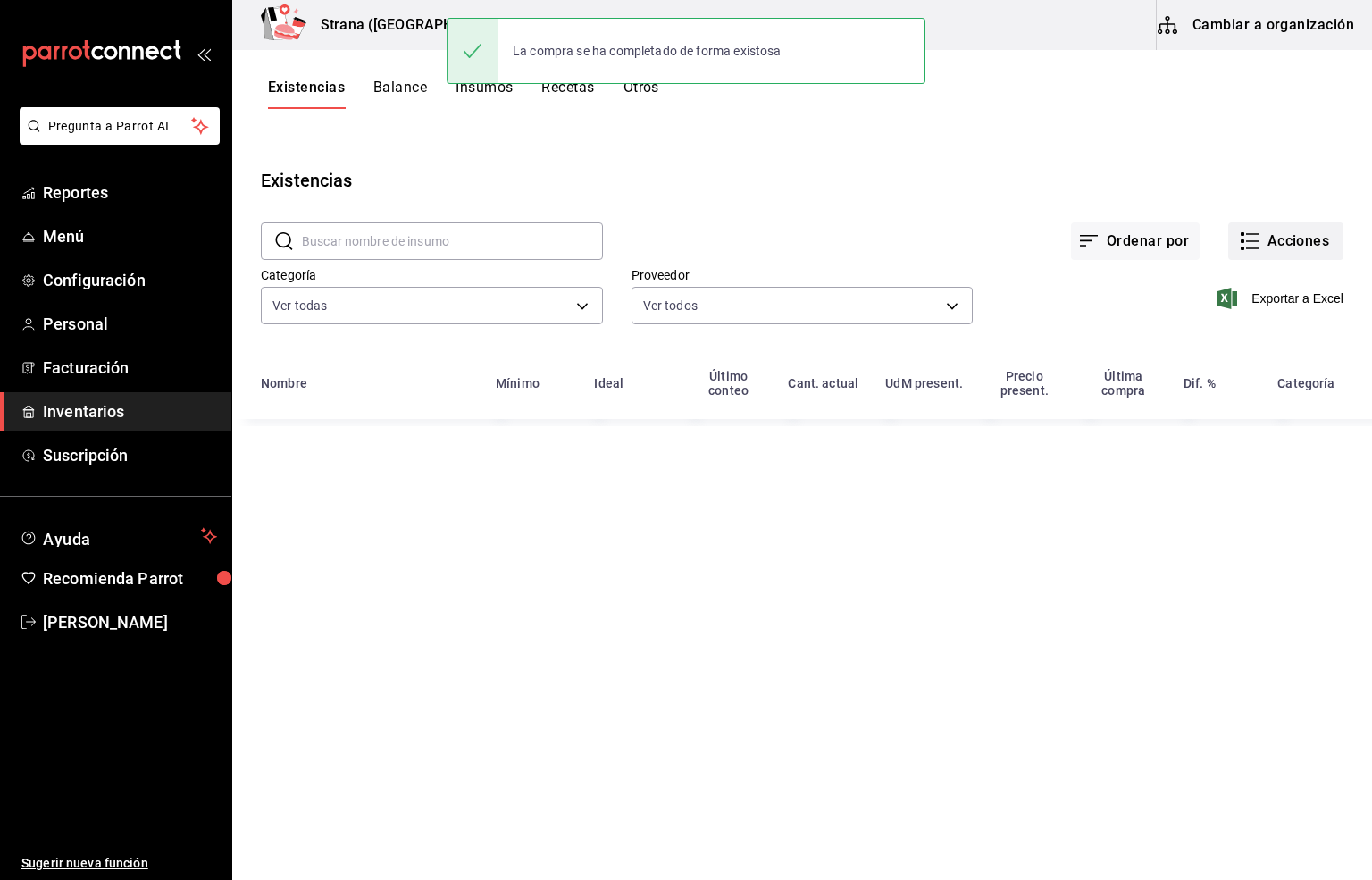
click at [1254, 238] on icon "button" at bounding box center [1250, 241] width 21 height 21
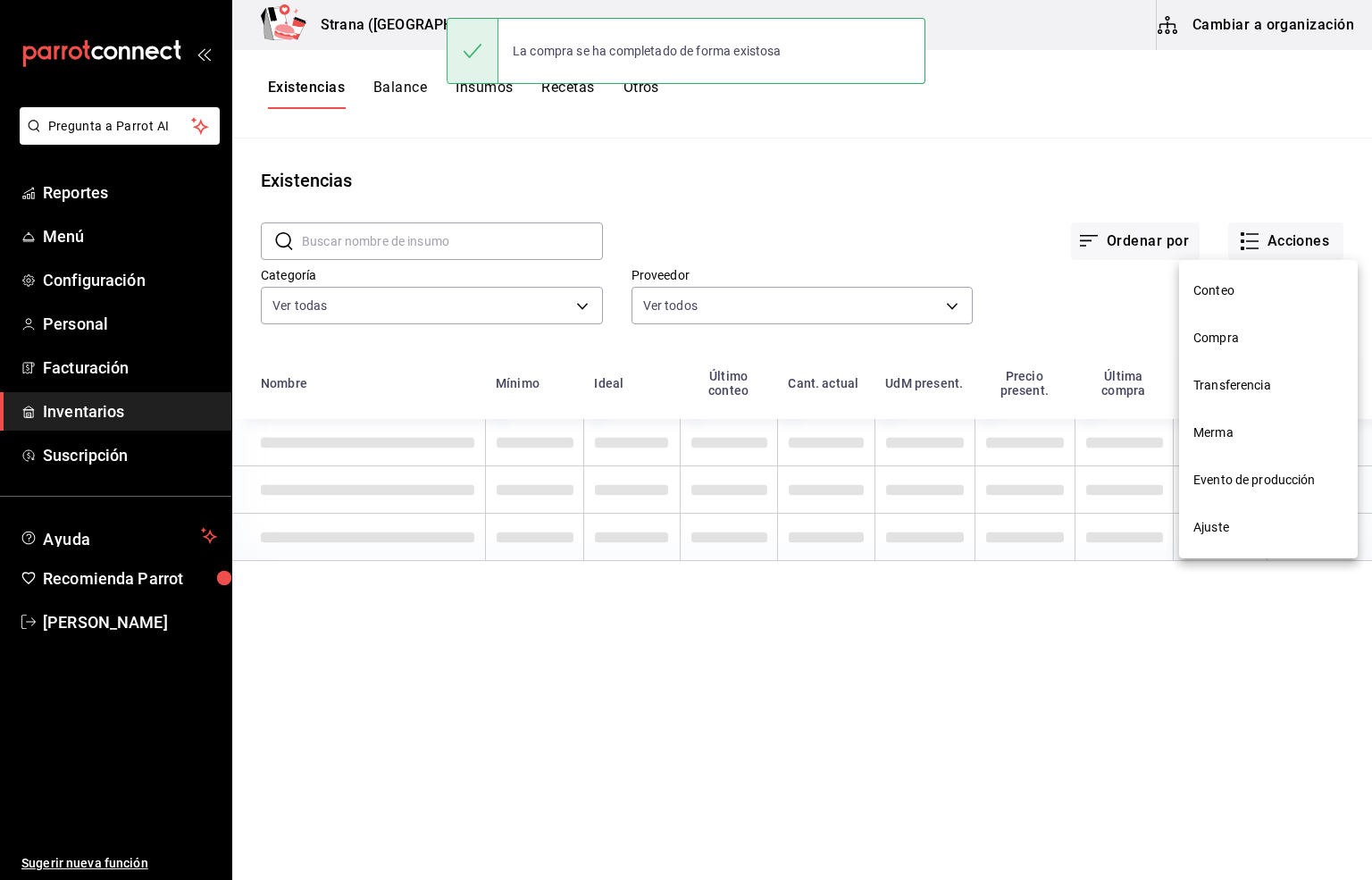
click at [1214, 336] on span "Compra" at bounding box center [1269, 337] width 150 height 18
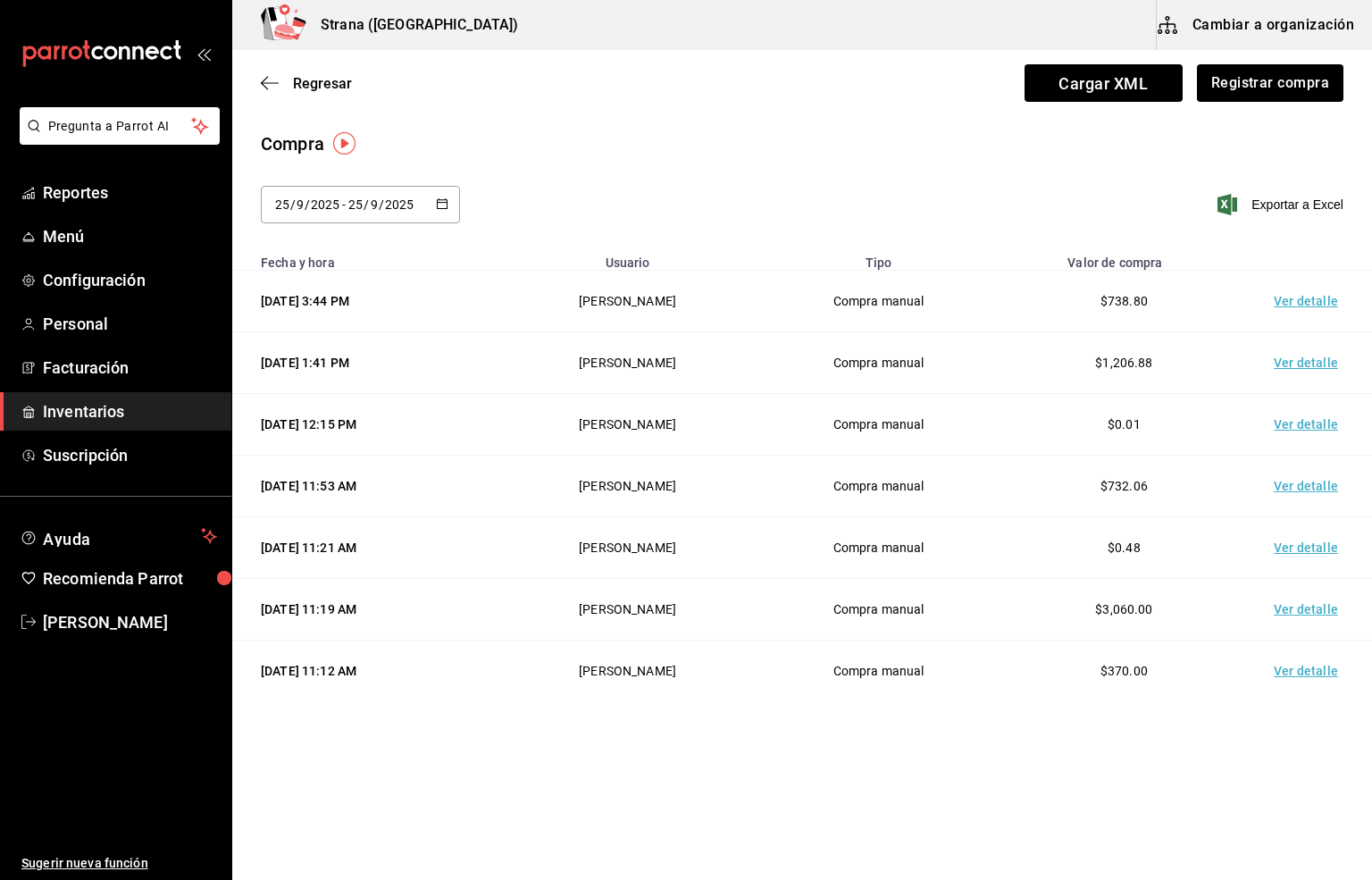
click at [1294, 303] on td "Ver detalle" at bounding box center [1310, 300] width 125 height 61
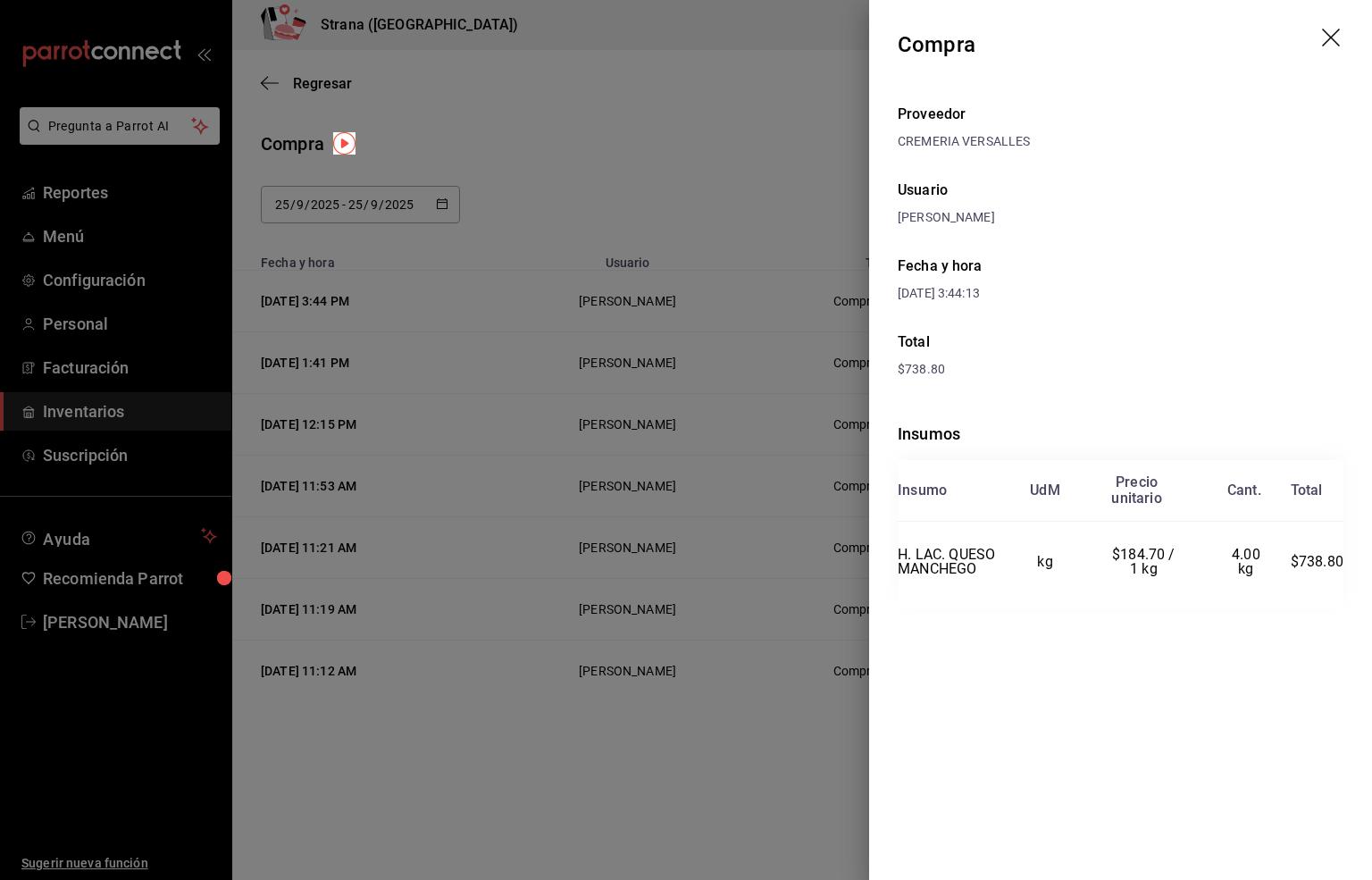
click at [1327, 22] on header "Compra" at bounding box center [1120, 45] width 503 height 89
click at [1327, 38] on icon "drag" at bounding box center [1333, 39] width 21 height 21
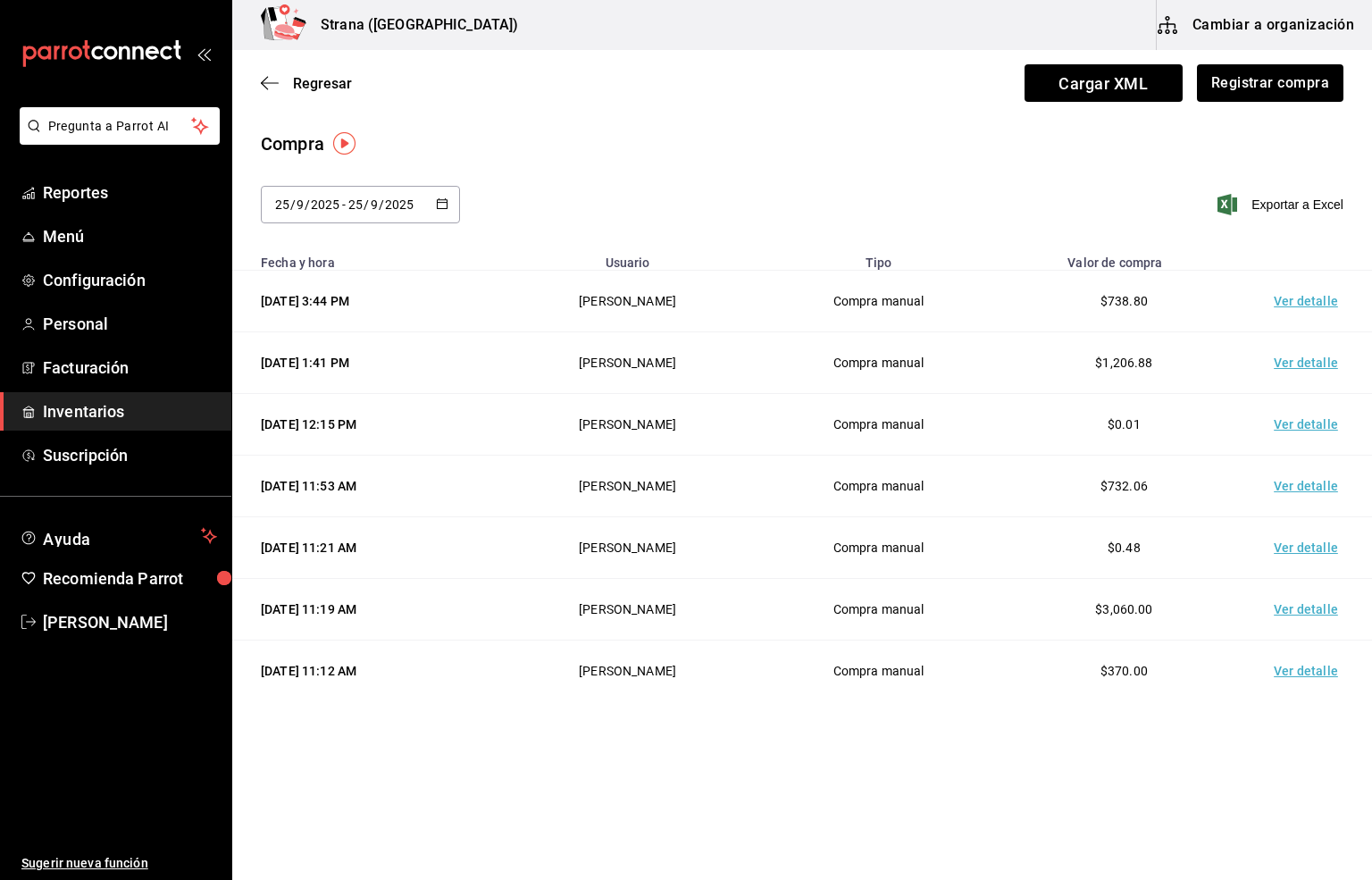
click at [620, 150] on div "Compra" at bounding box center [802, 144] width 1083 height 27
click at [296, 71] on div "Regresar Cargar XML Registrar compra" at bounding box center [802, 83] width 1141 height 66
click at [333, 82] on span "Regresar" at bounding box center [322, 83] width 59 height 17
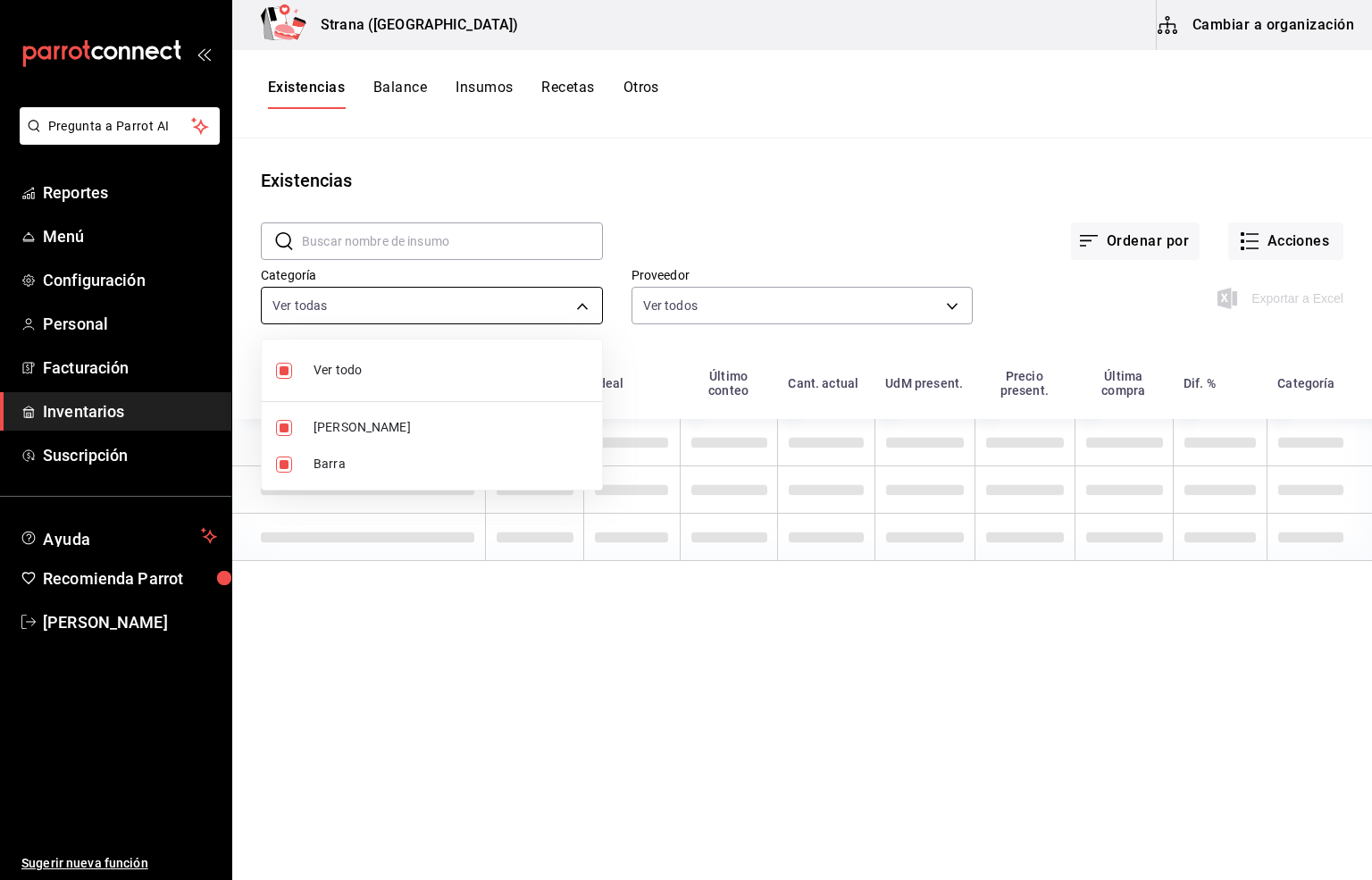
click at [338, 305] on body "Pregunta a Parrot AI Reportes Menú Configuración Personal Facturación Inventari…" at bounding box center [686, 434] width 1372 height 867
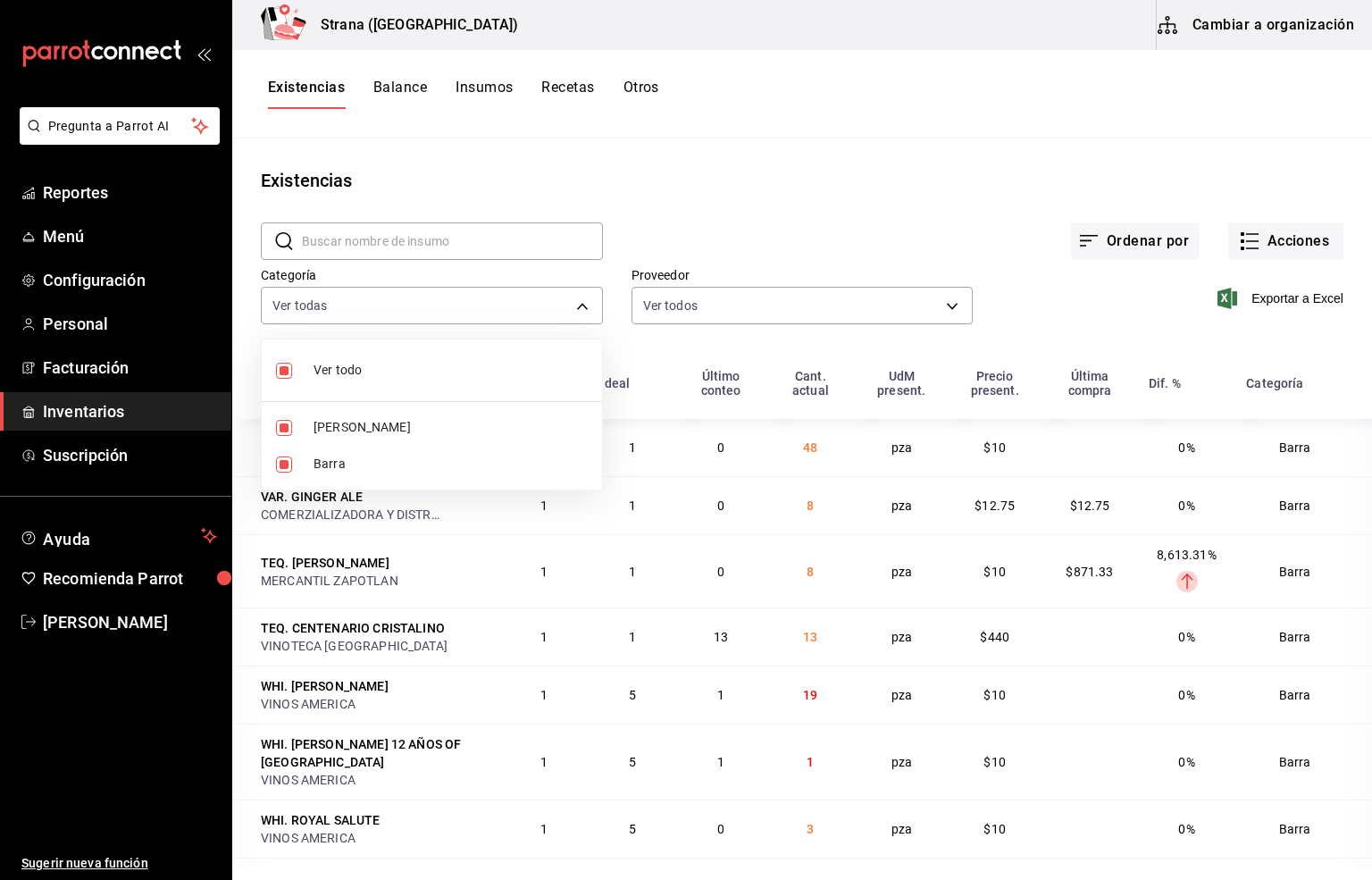
click at [288, 464] on input "checkbox" at bounding box center [284, 465] width 17 height 17
checkbox input "false"
type input "b11263f3-316c-490f-b5ca-428fcbb9defe"
checkbox input "false"
click at [309, 92] on div at bounding box center [686, 440] width 1372 height 880
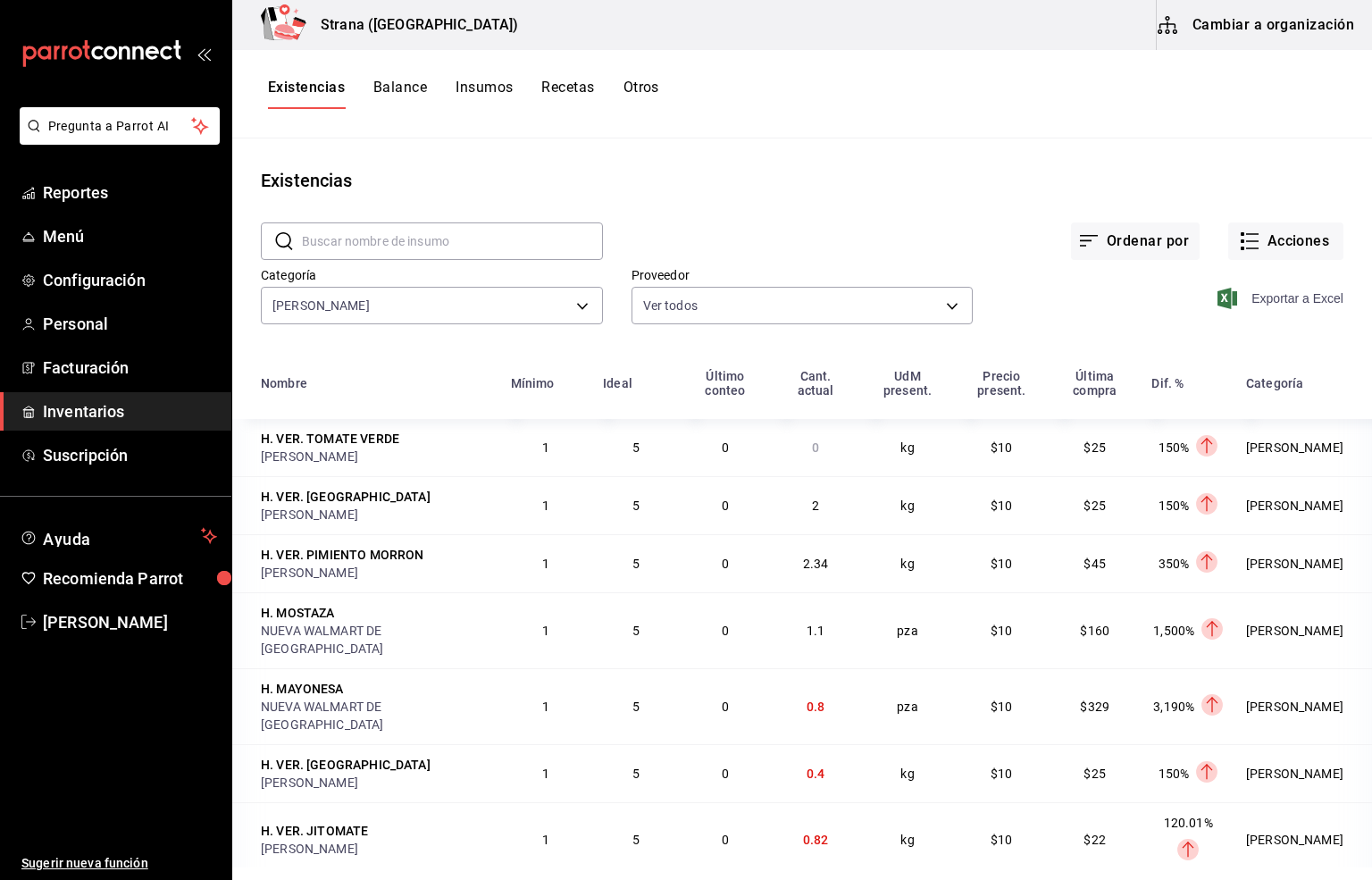
click at [1268, 298] on span "Exportar a Excel" at bounding box center [1283, 299] width 123 height 21
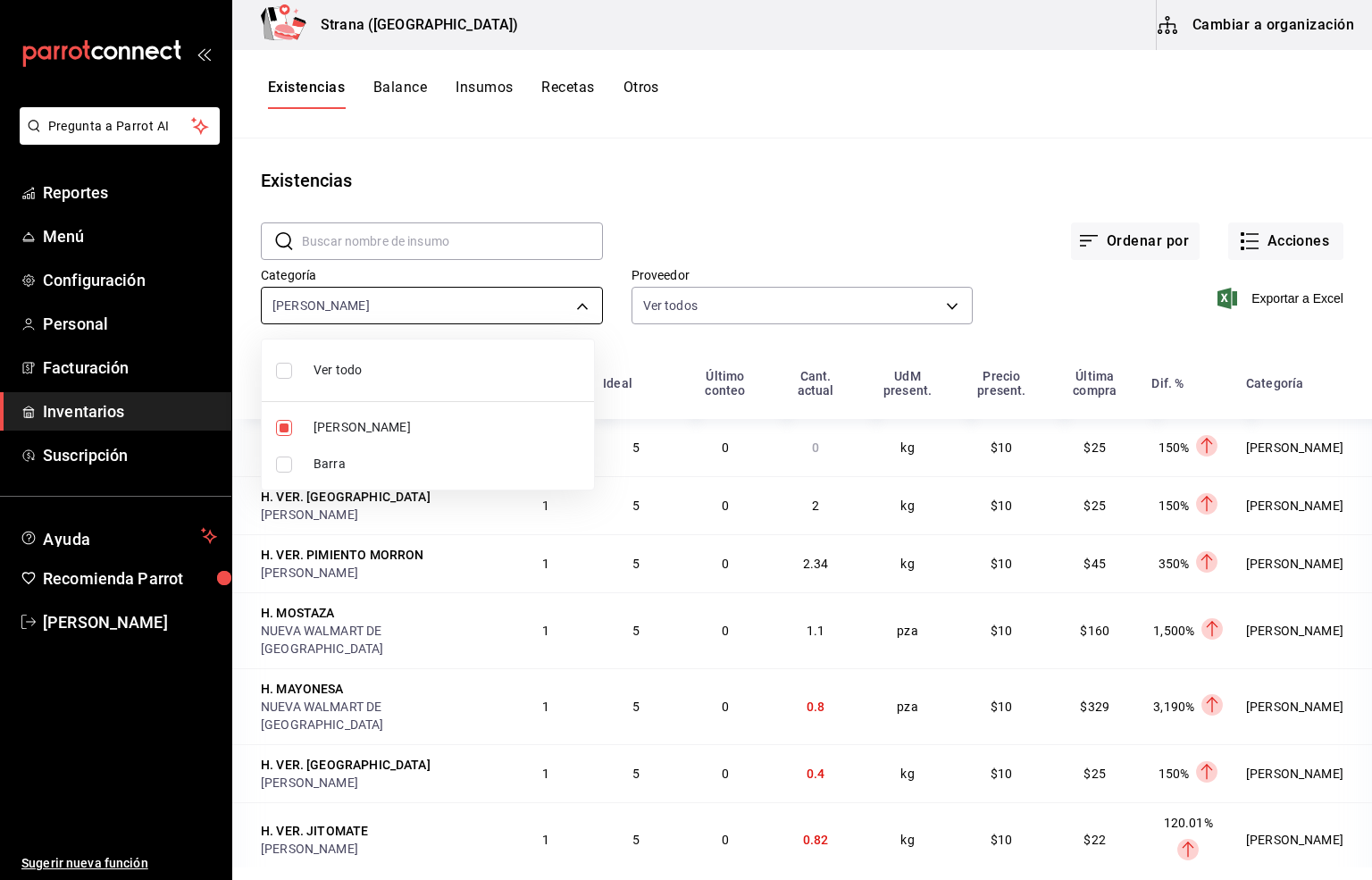
click at [316, 305] on body "Pregunta a Parrot AI Reportes Menú Configuración Personal Facturación Inventari…" at bounding box center [686, 434] width 1372 height 867
click at [327, 457] on span "Barra" at bounding box center [447, 464] width 266 height 18
type input "b11263f3-316c-490f-b5ca-428fcbb9defe,22ec9f2c-e042-44ea-8d53-bf0e1d8c11ed"
checkbox input "true"
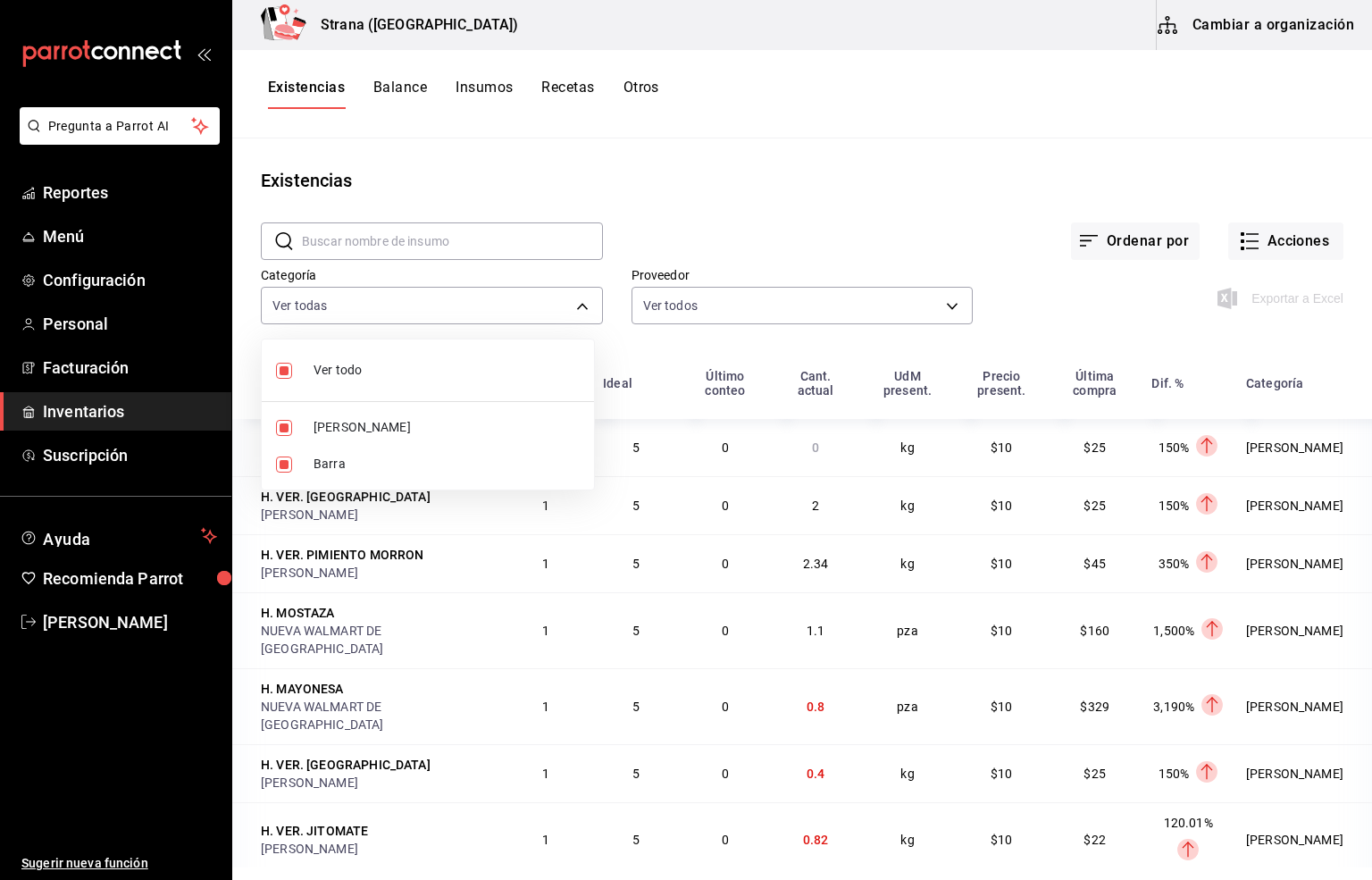
click at [291, 79] on div at bounding box center [686, 440] width 1372 height 880
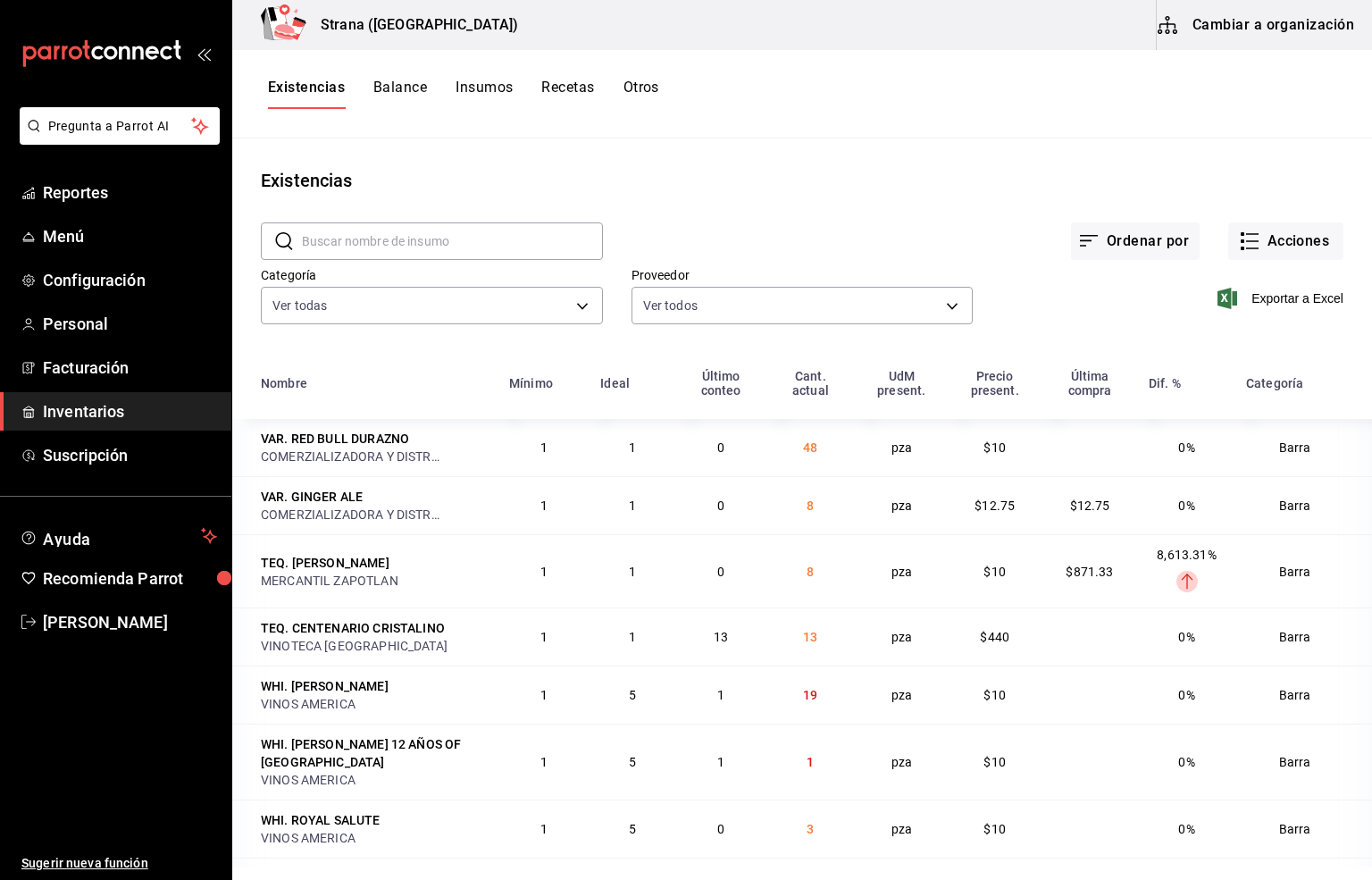
click at [662, 143] on main "Existencias ​ ​ Ordenar por Acciones Categoría Ver todas b11263f3-316c-490f-b5c…" at bounding box center [802, 503] width 1141 height 729
click at [97, 627] on span "[PERSON_NAME]" at bounding box center [129, 622] width 174 height 24
